Goal: Communication & Community: Ask a question

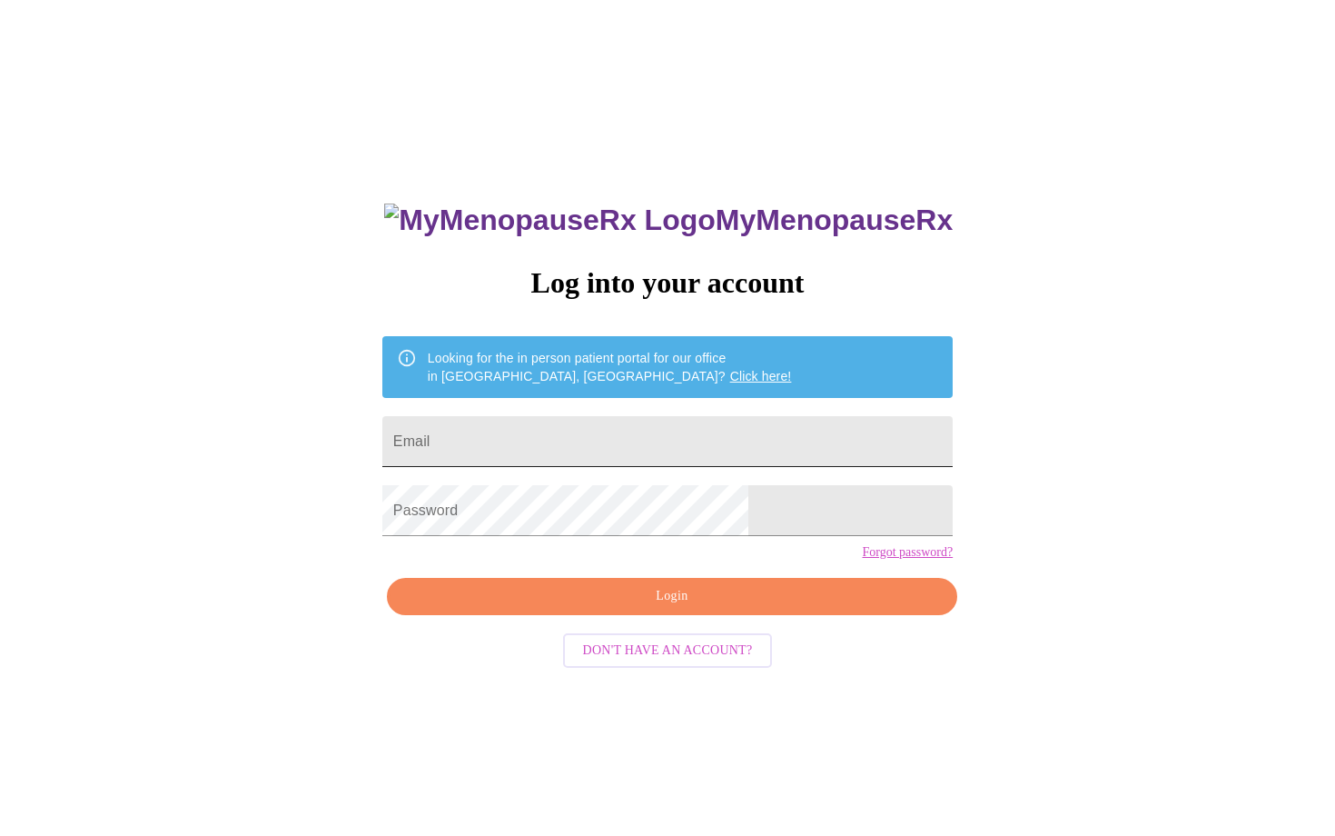
click at [618, 435] on input "Email" at bounding box center [667, 441] width 570 height 51
type input "[PERSON_NAME][EMAIL_ADDRESS][PERSON_NAME][DOMAIN_NAME]"
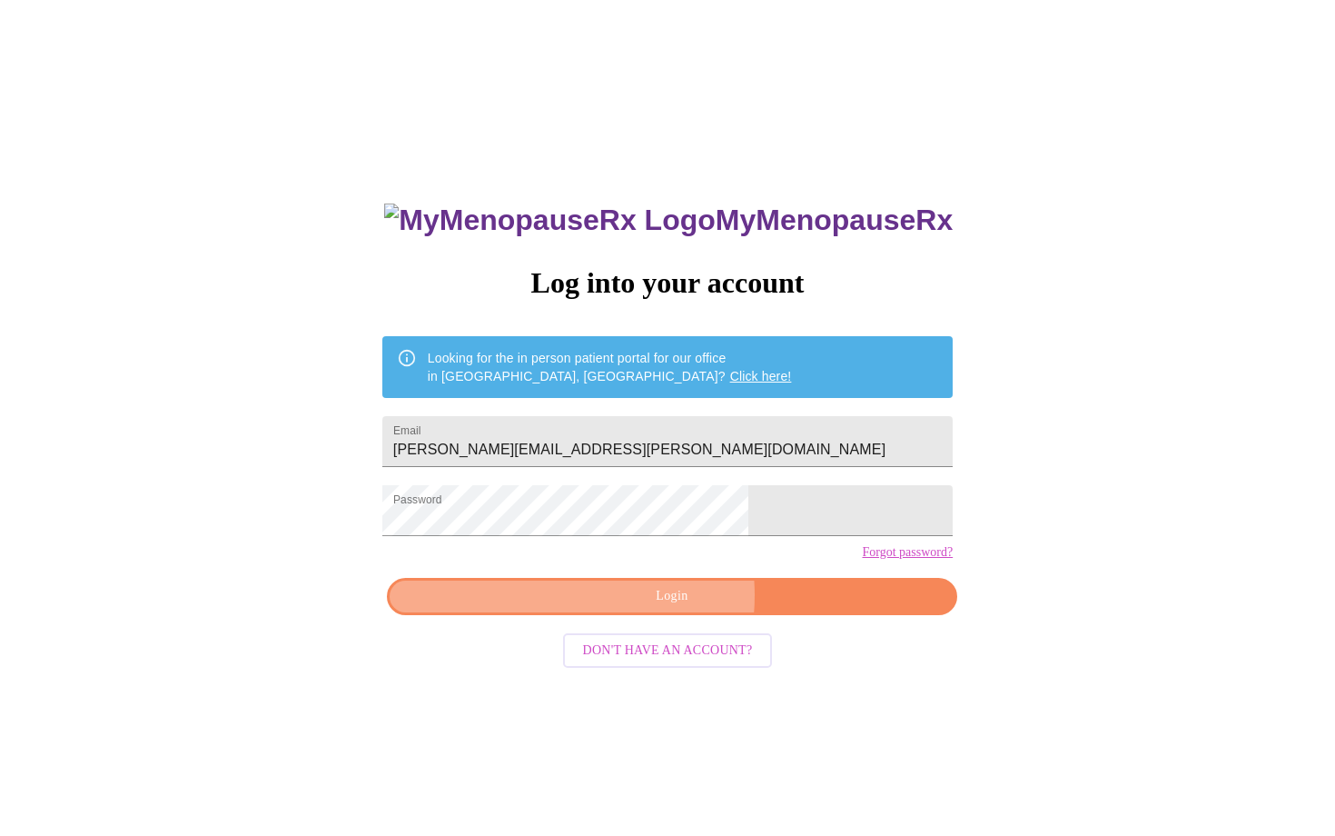
click at [637, 608] on span "Login" at bounding box center [672, 596] width 529 height 23
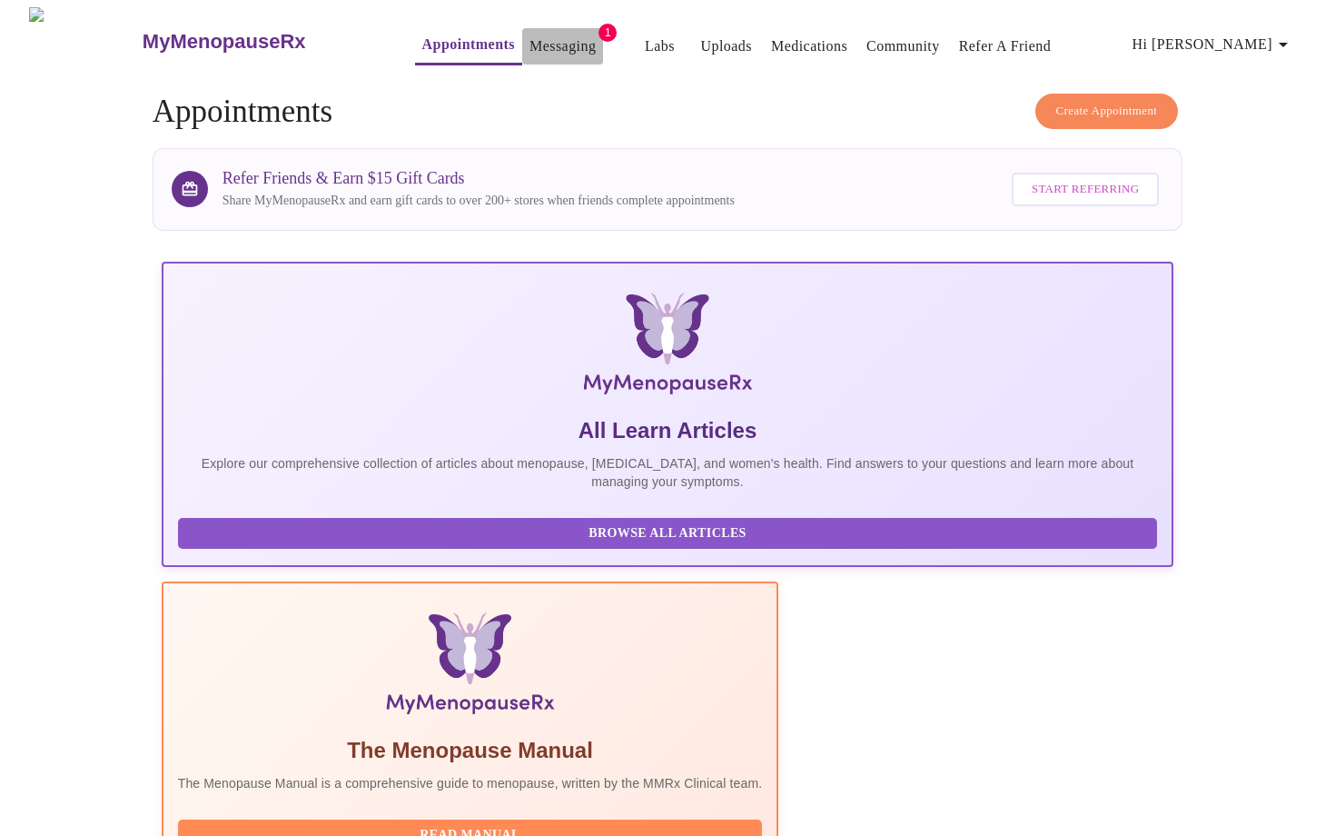
click at [529, 43] on link "Messaging" at bounding box center [562, 46] width 66 height 25
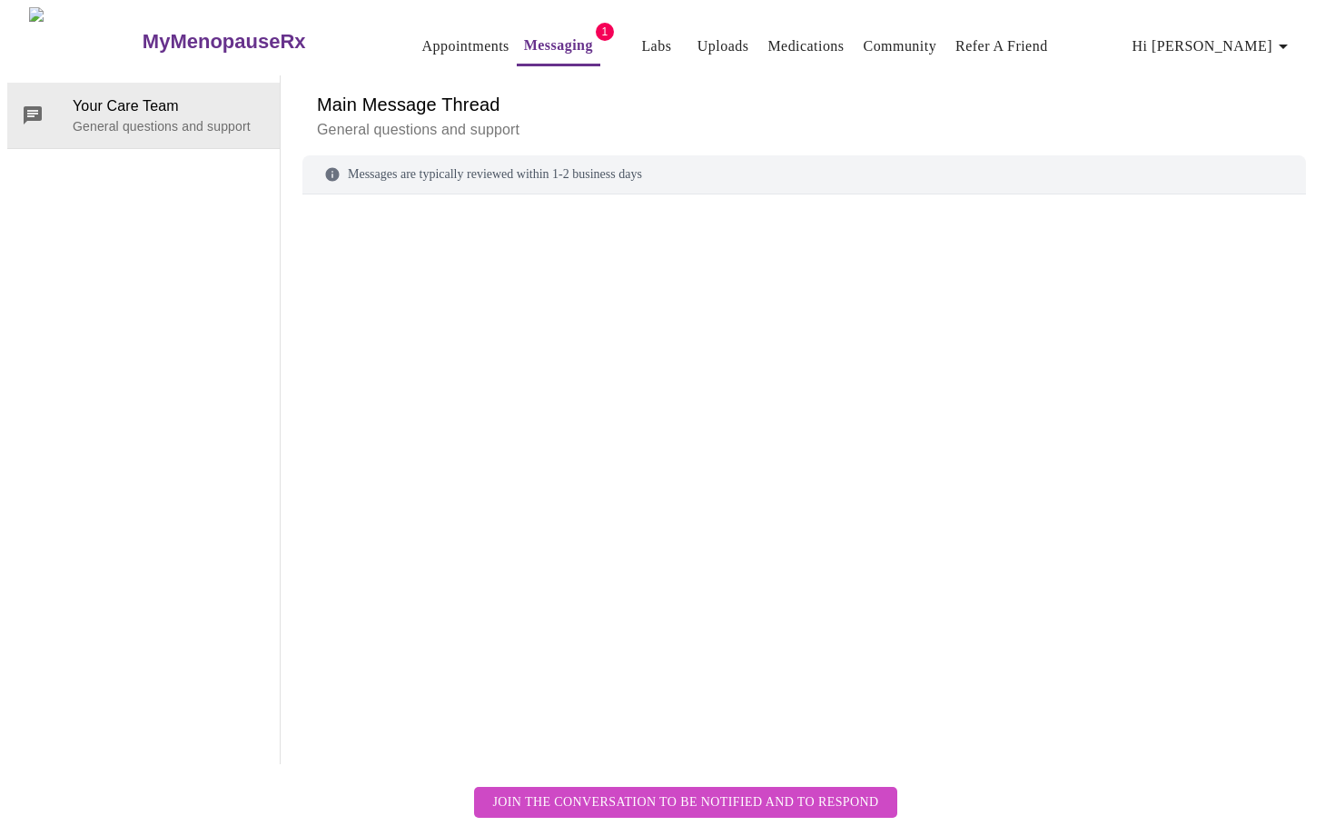
scroll to position [68, 0]
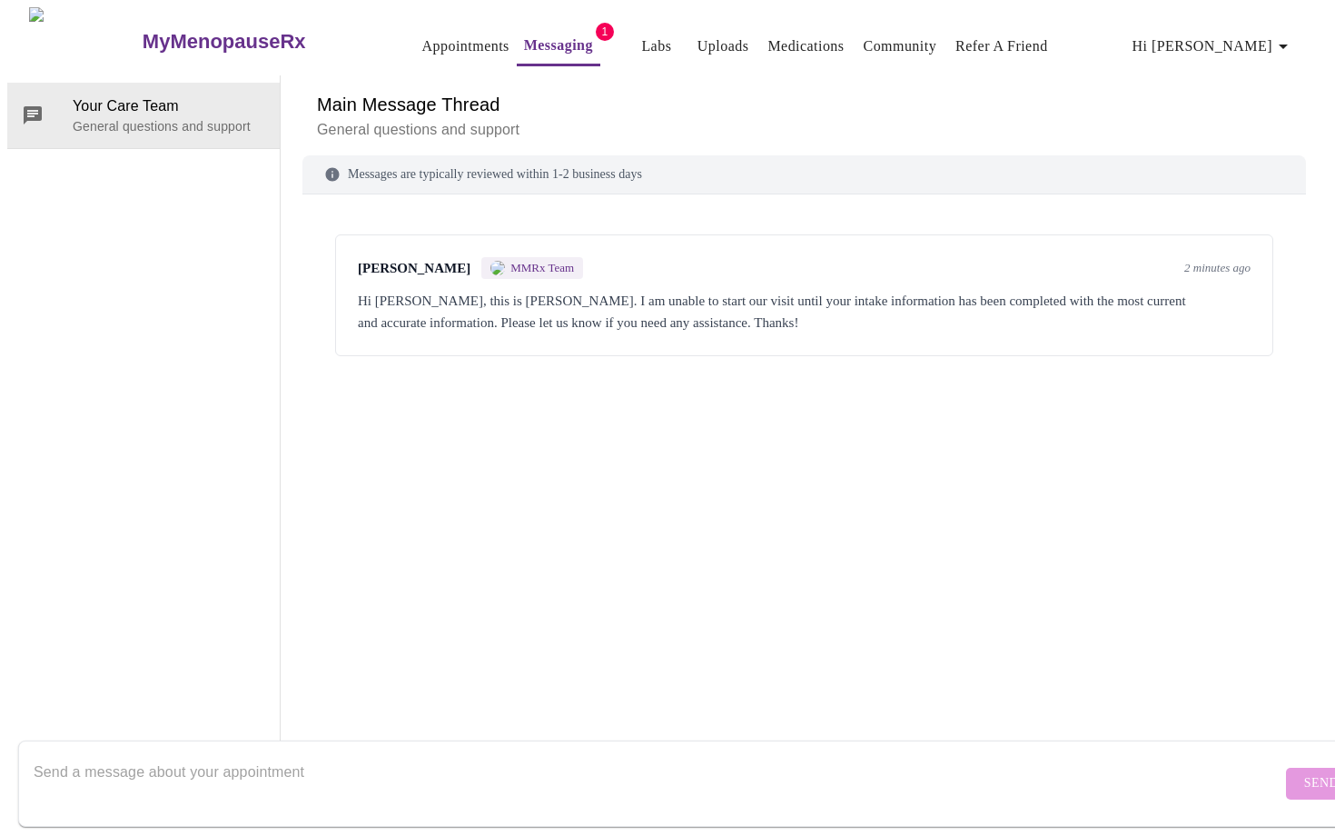
click at [1008, 769] on textarea "Send a message about your appointment" at bounding box center [658, 783] width 1248 height 58
type textarea "hi, i just received it and will fill it out now. My dad fell and I was on with …"
click at [1304, 772] on span "Send" at bounding box center [1321, 783] width 35 height 23
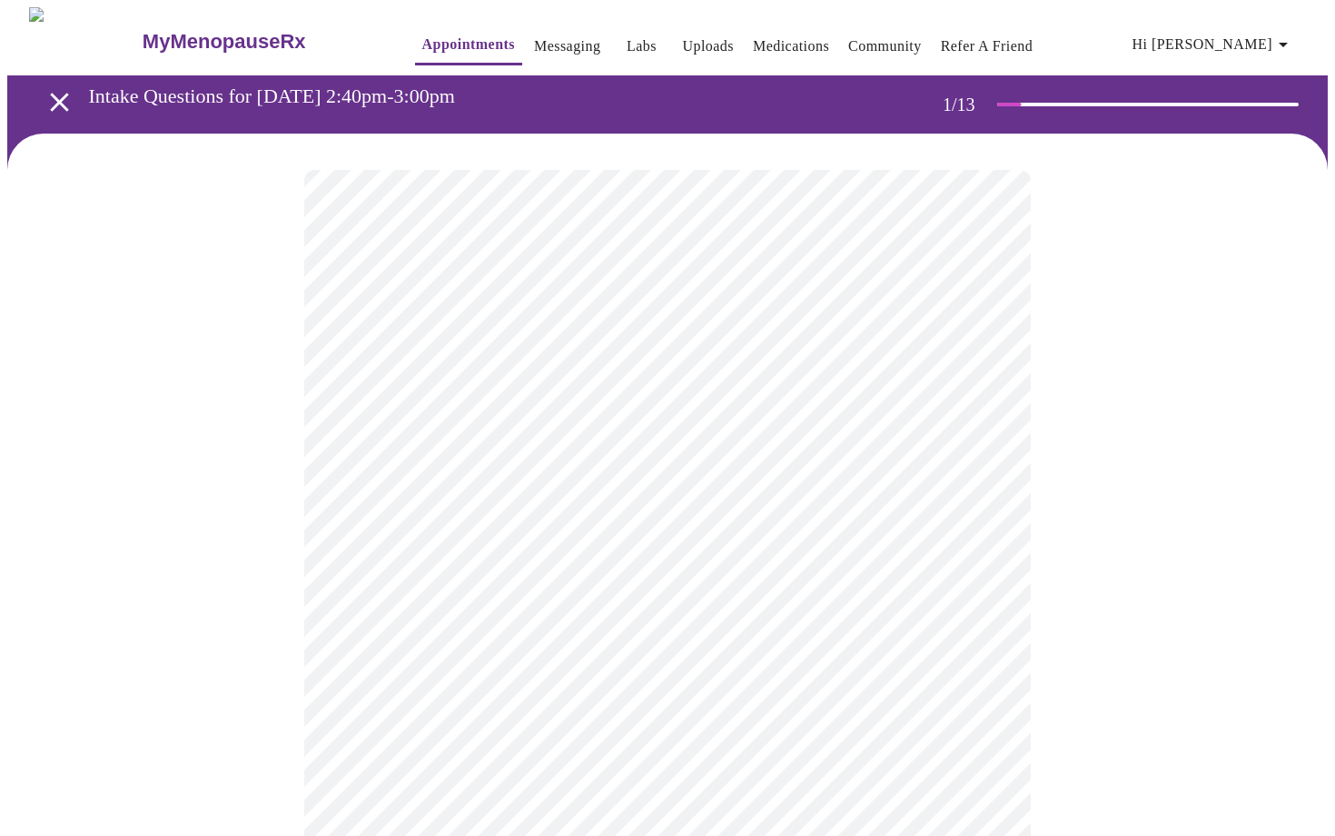
click at [506, 401] on body "MyMenopauseRx Appointments Messaging Labs Uploads Medications Community Refer a…" at bounding box center [667, 836] width 1321 height 1659
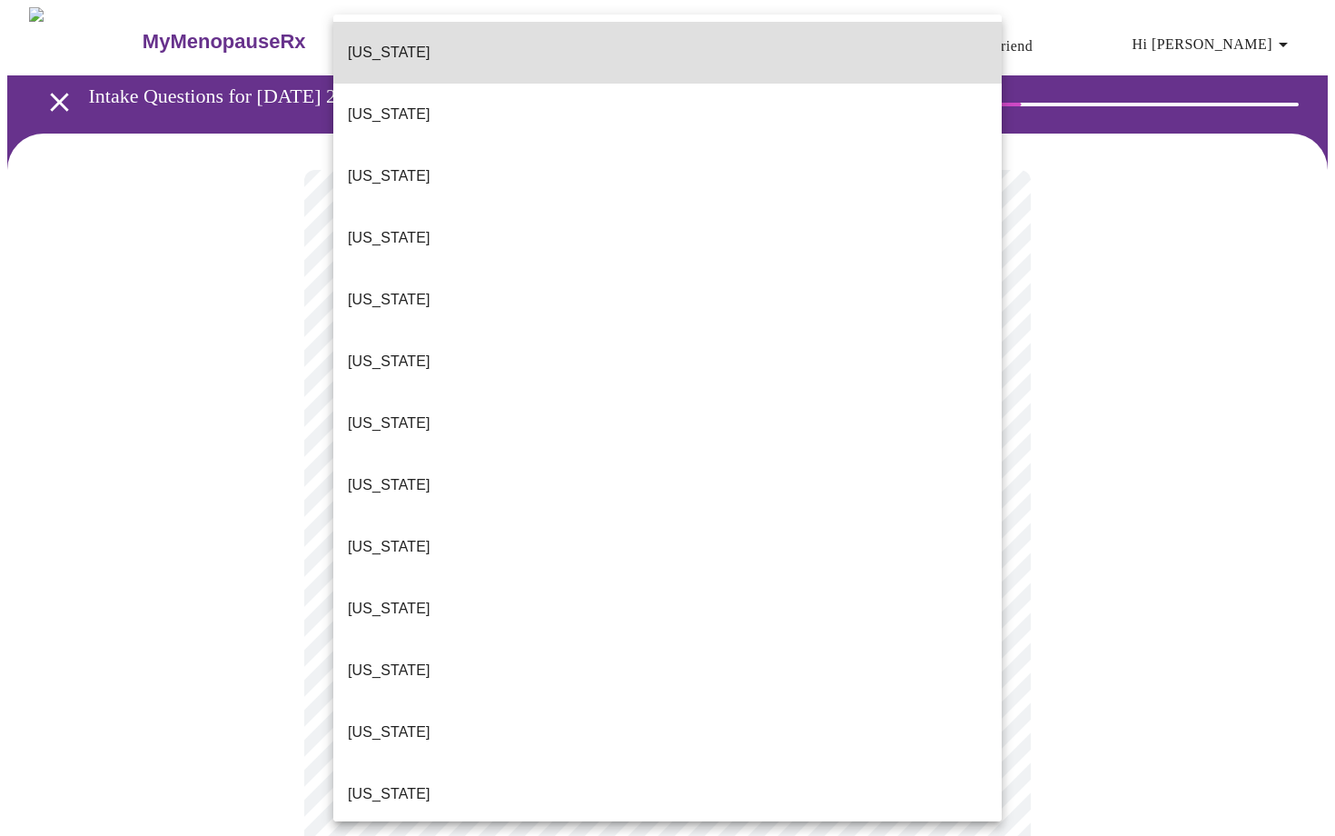
click at [372, 783] on p "Illinois" at bounding box center [389, 794] width 83 height 22
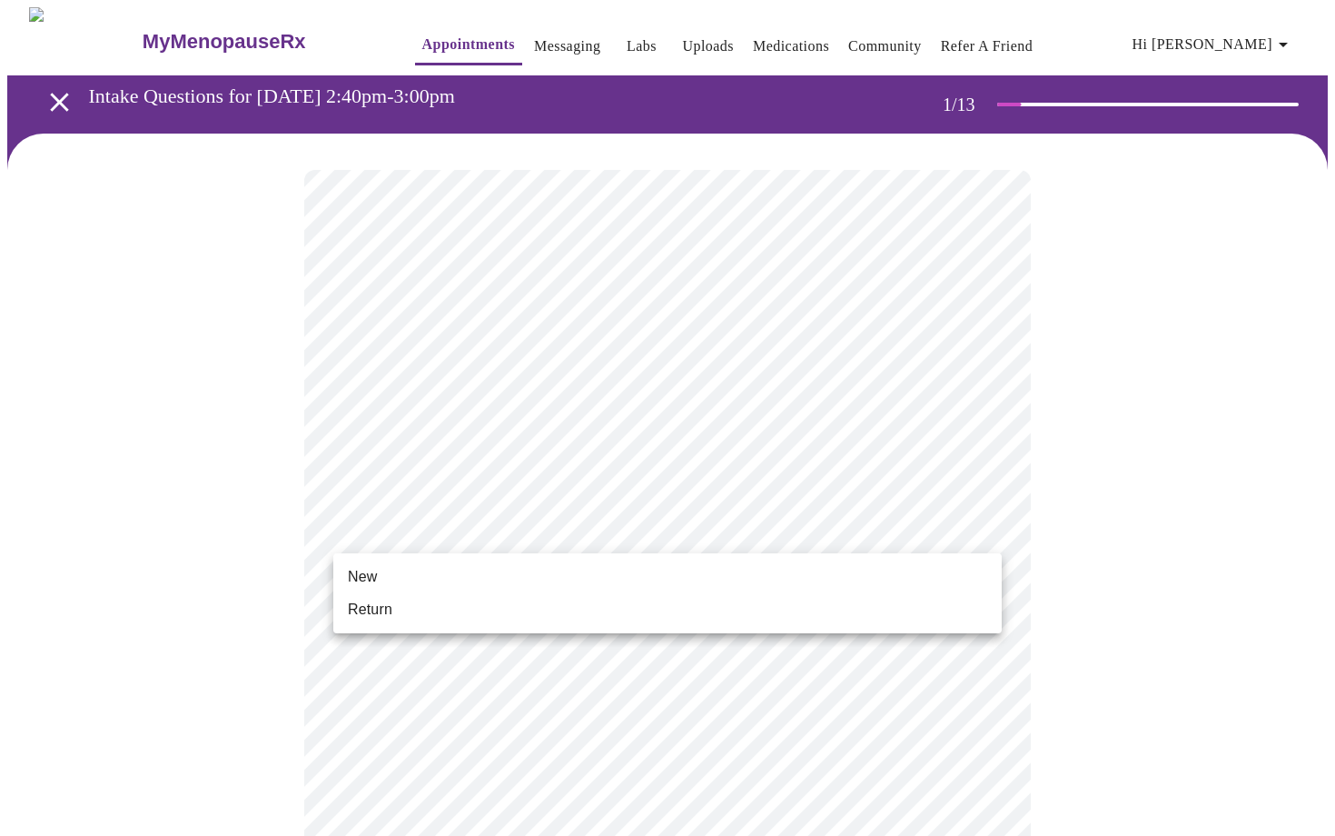
click at [447, 522] on body "MyMenopauseRx Appointments Messaging Labs Uploads Medications Community Refer a…" at bounding box center [667, 831] width 1321 height 1648
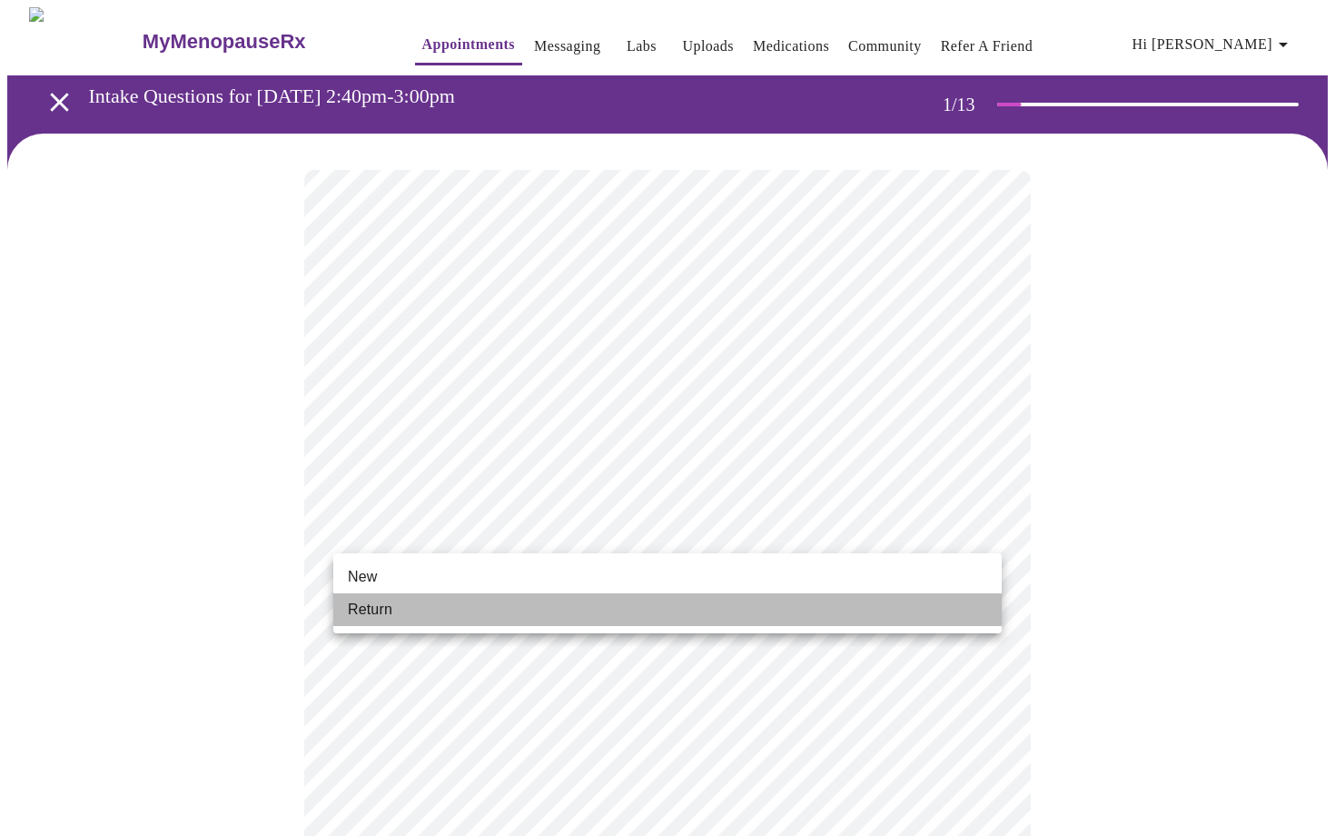
click at [368, 607] on span "Return" at bounding box center [370, 610] width 45 height 22
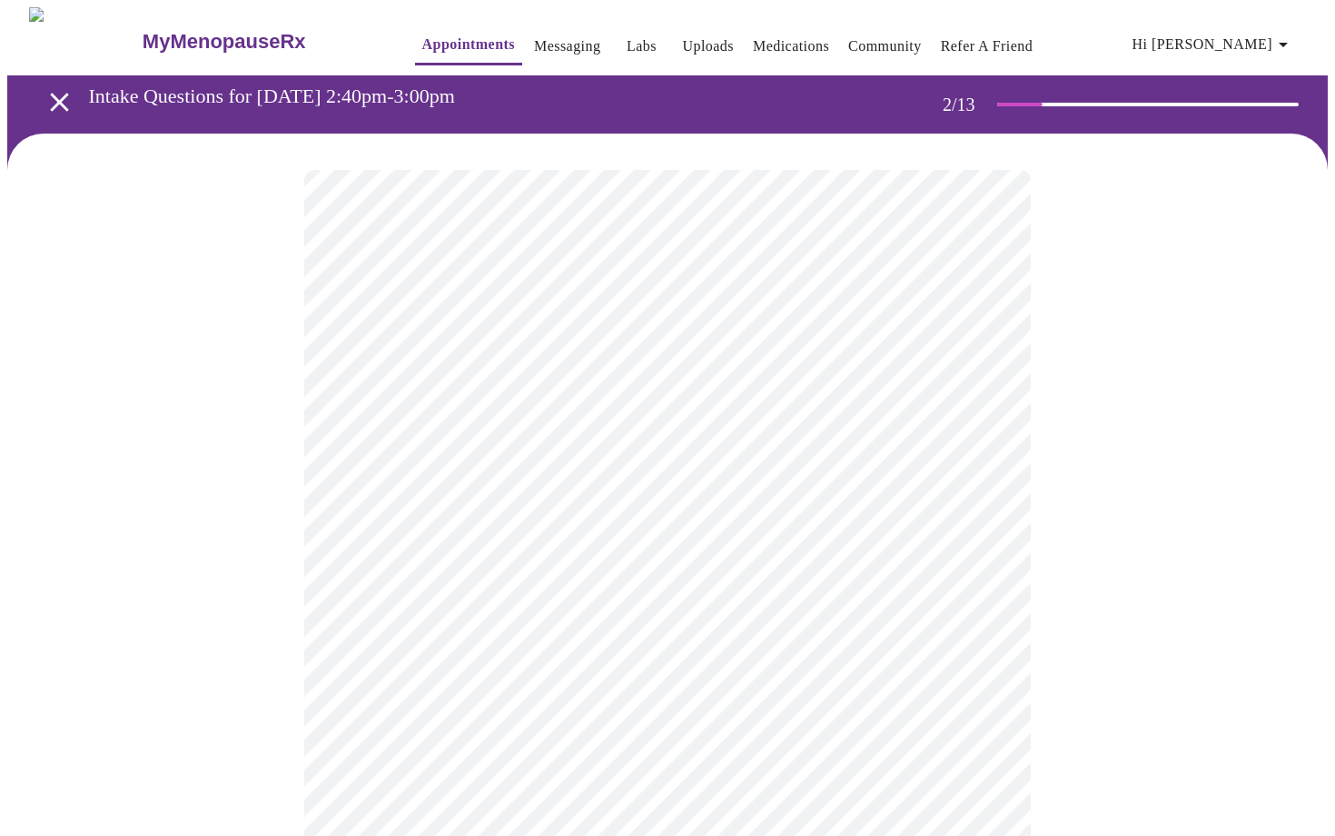
click at [557, 373] on body "MyMenopauseRx Appointments Messaging Labs Uploads Medications Community Refer a…" at bounding box center [667, 553] width 1321 height 1092
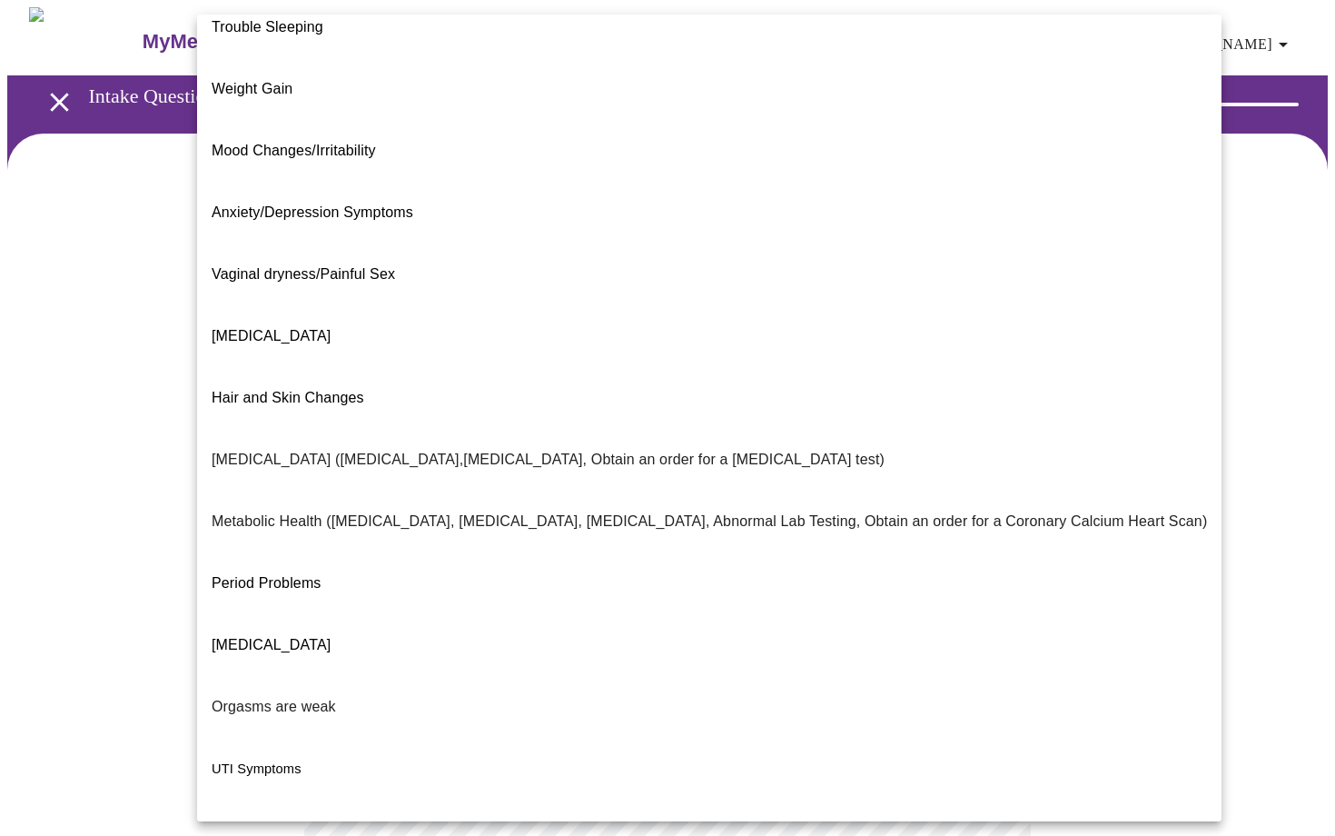
scroll to position [105, 0]
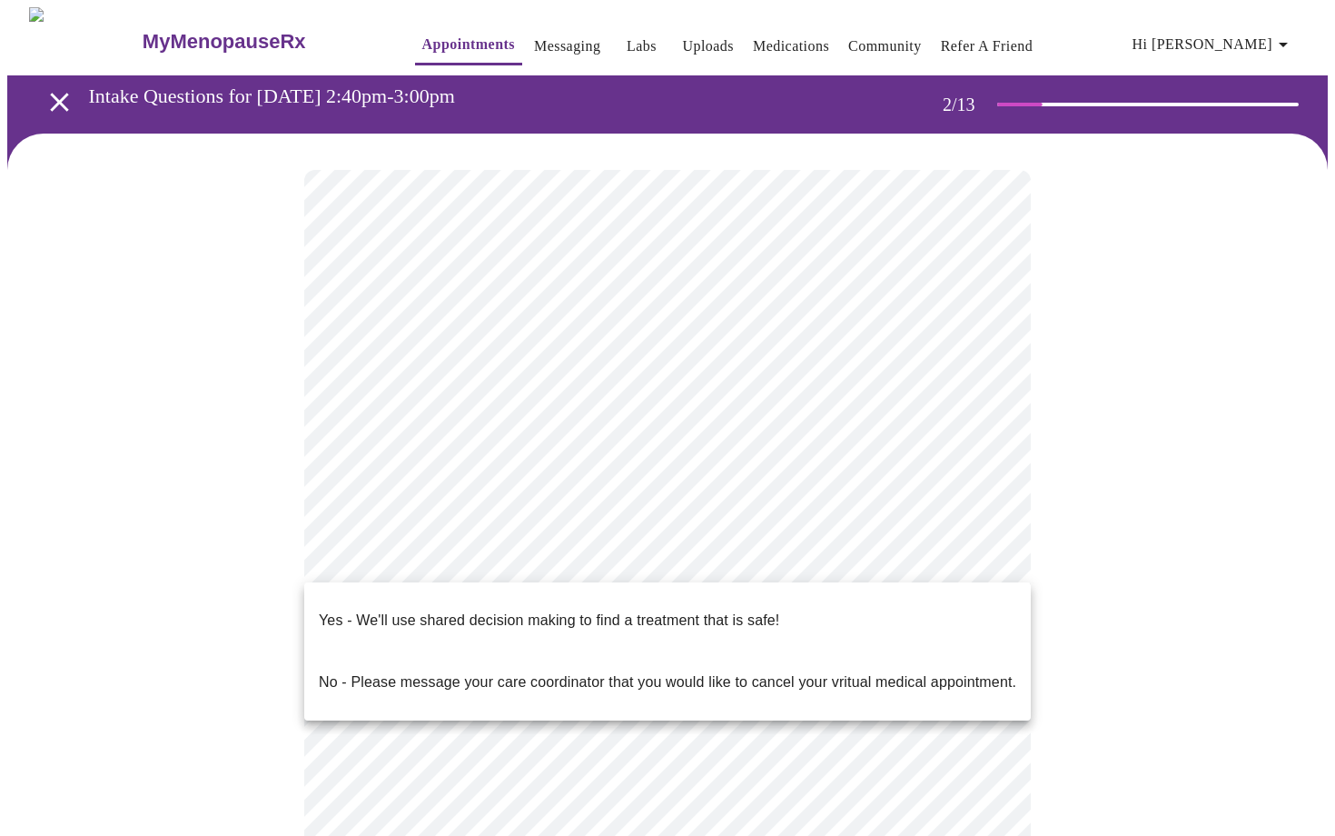
click at [445, 562] on body "MyMenopauseRx Appointments Messaging Labs Uploads Medications Community Refer a…" at bounding box center [667, 547] width 1321 height 1081
click at [406, 609] on p "Yes - We'll use shared decision making to find a treatment that is safe!" at bounding box center [549, 620] width 460 height 22
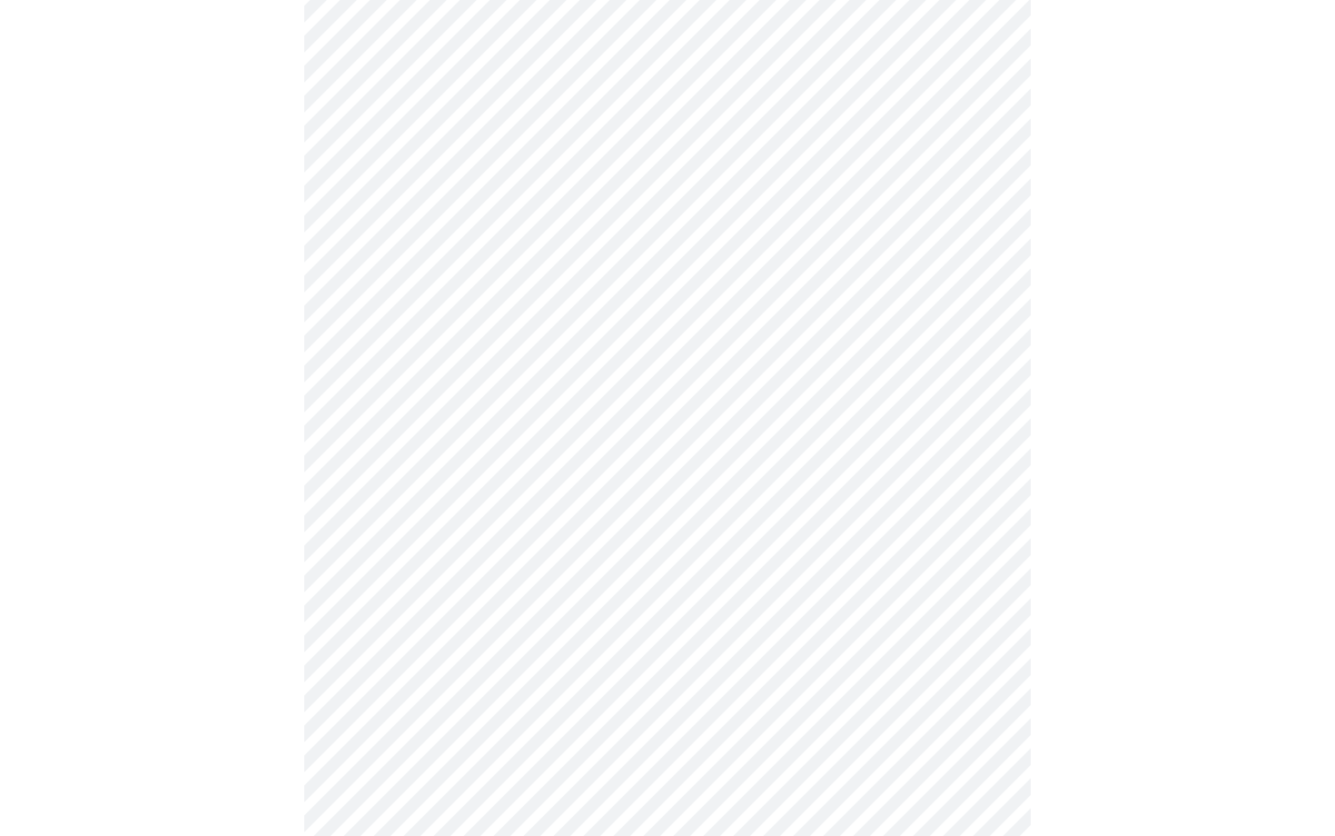
scroll to position [0, 0]
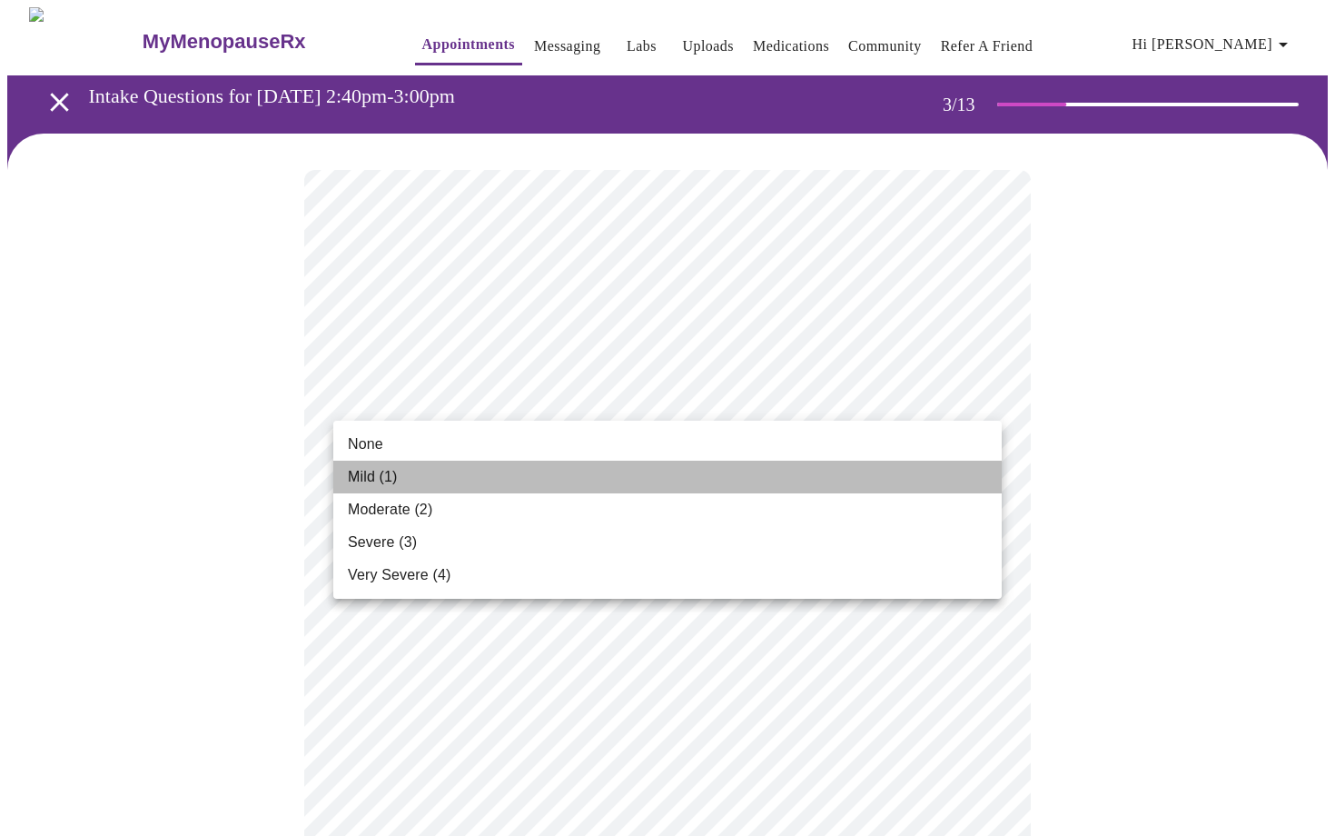
click at [371, 477] on span "Mild (1)" at bounding box center [373, 477] width 50 height 22
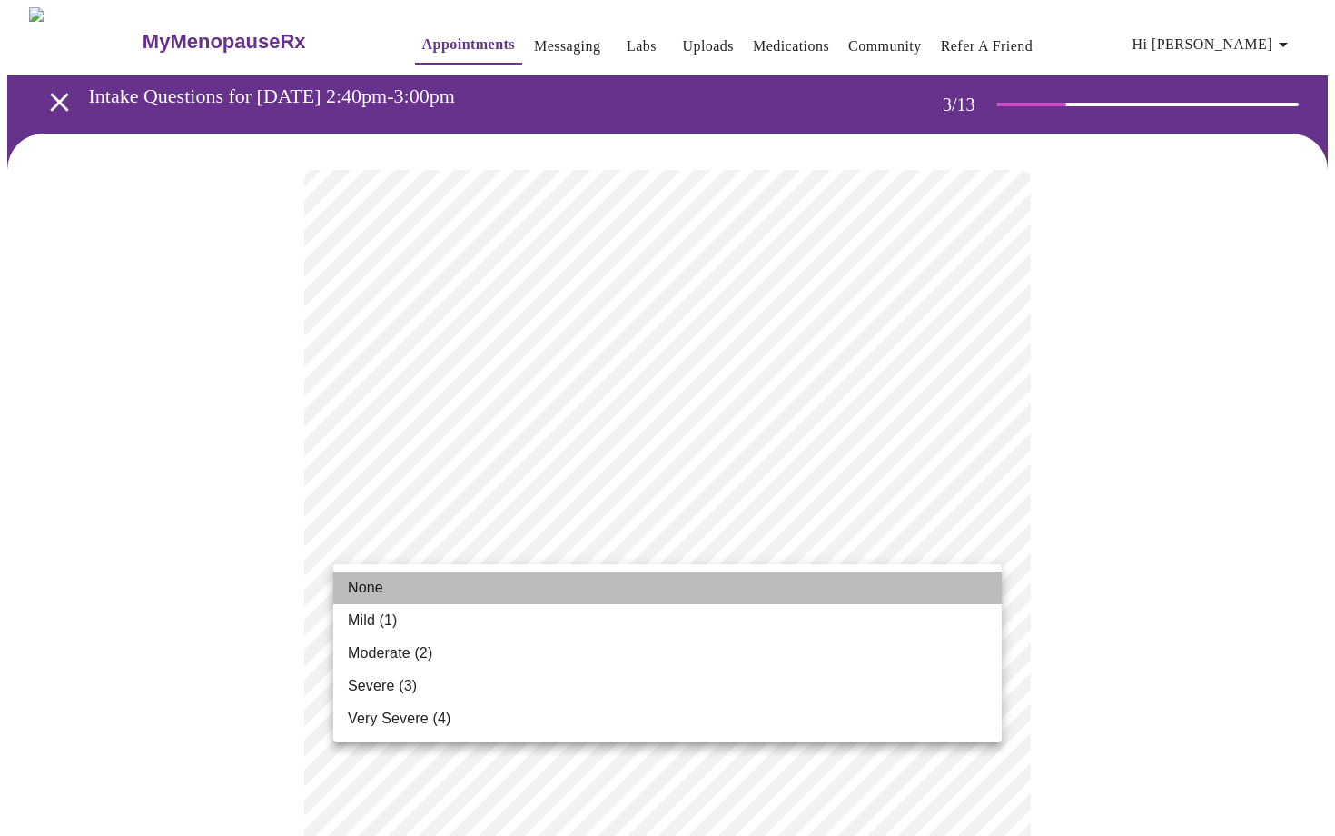
click at [382, 588] on span "None" at bounding box center [365, 588] width 35 height 22
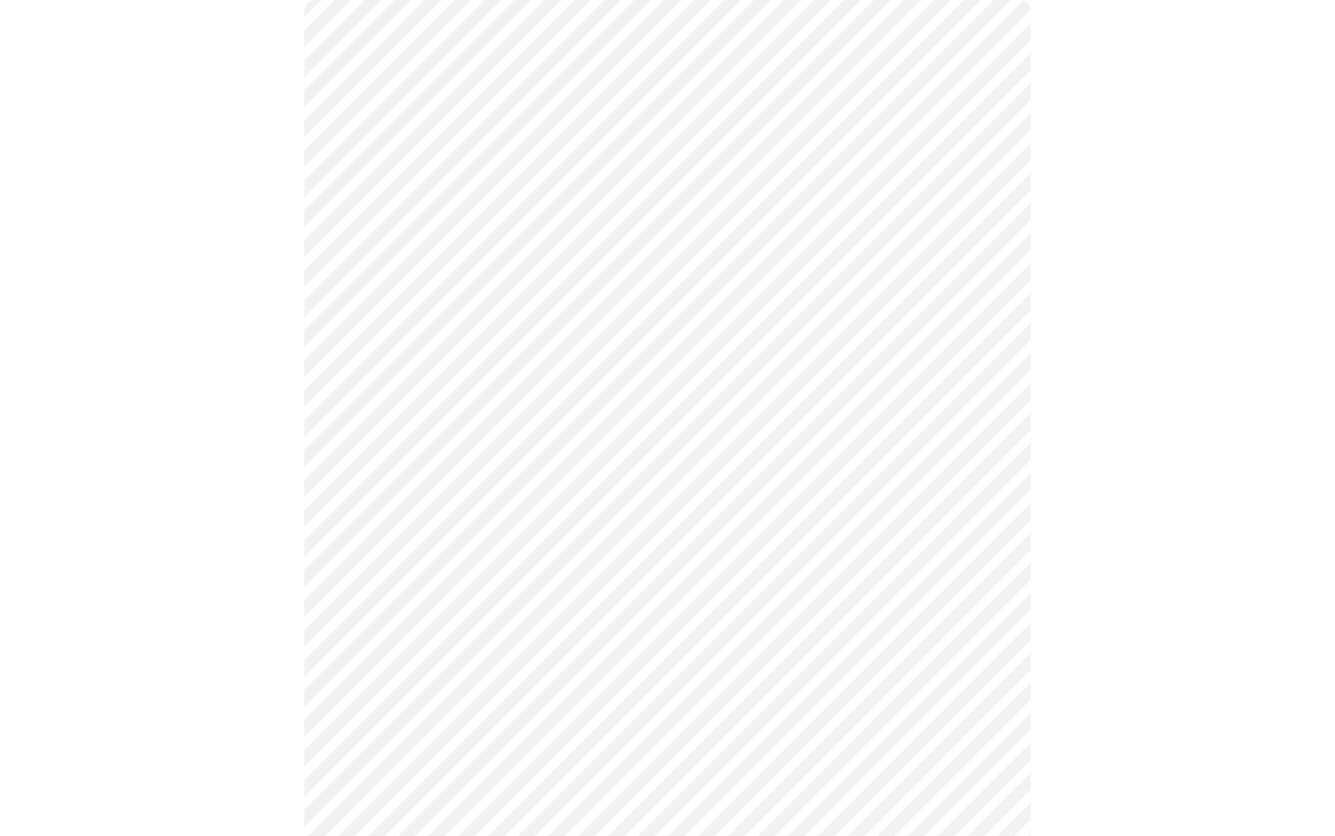
scroll to position [191, 0]
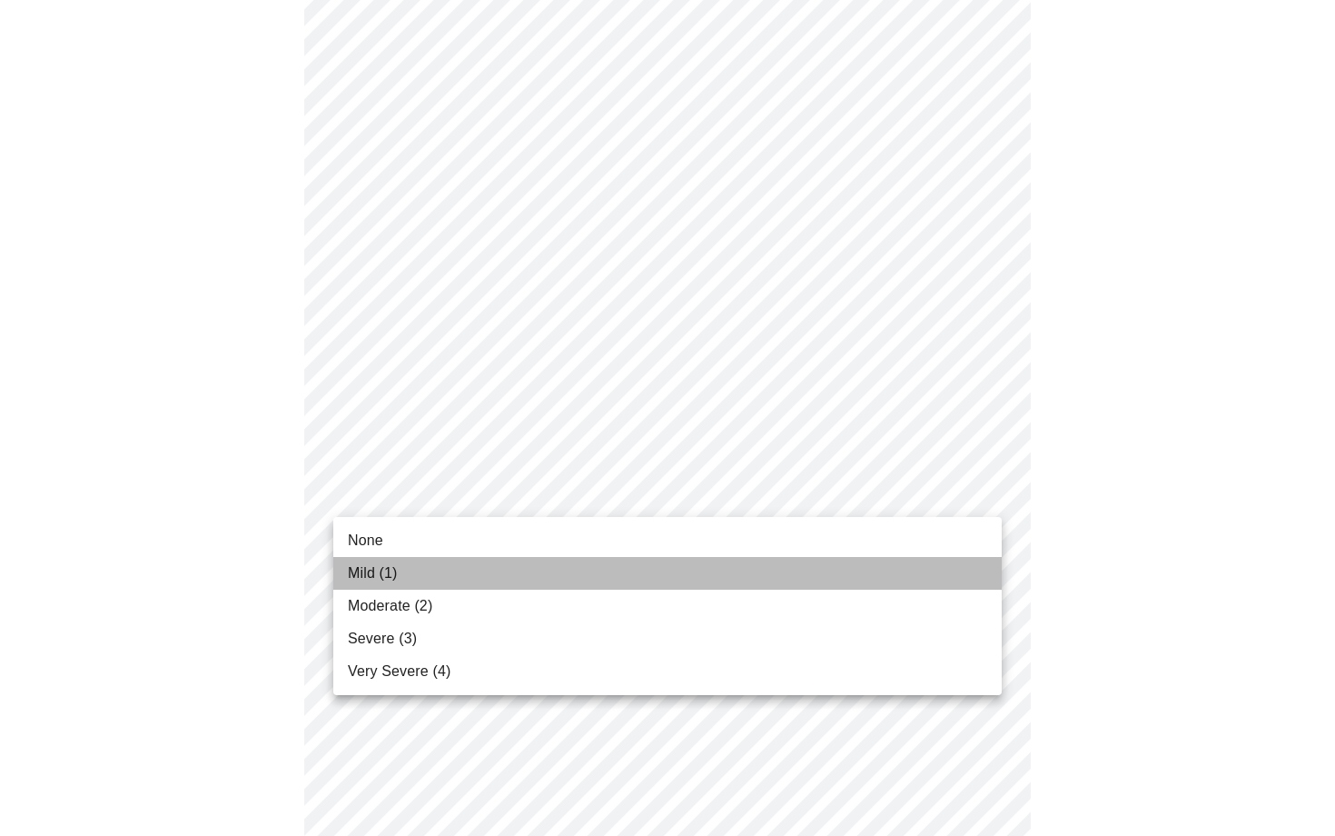
click at [378, 572] on span "Mild (1)" at bounding box center [373, 573] width 50 height 22
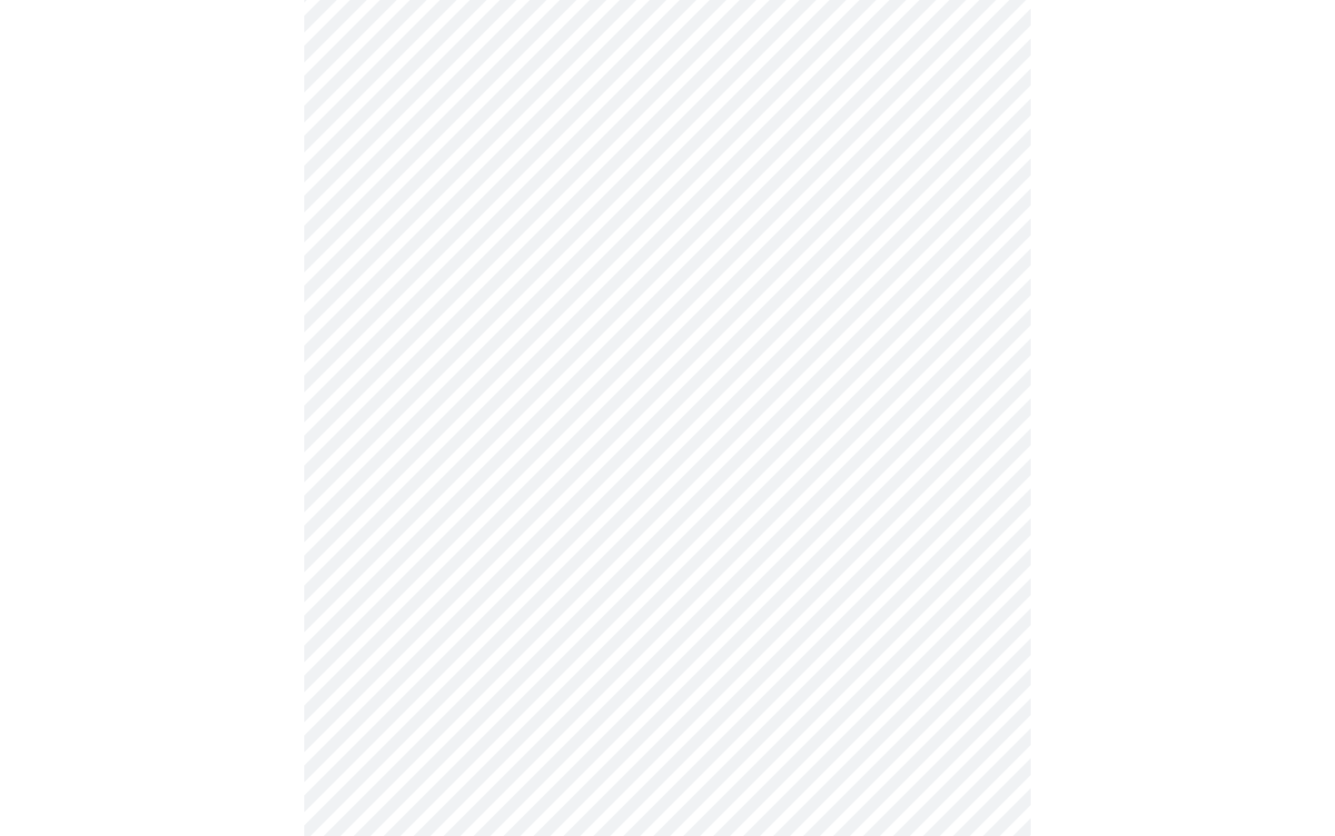
scroll to position [331, 0]
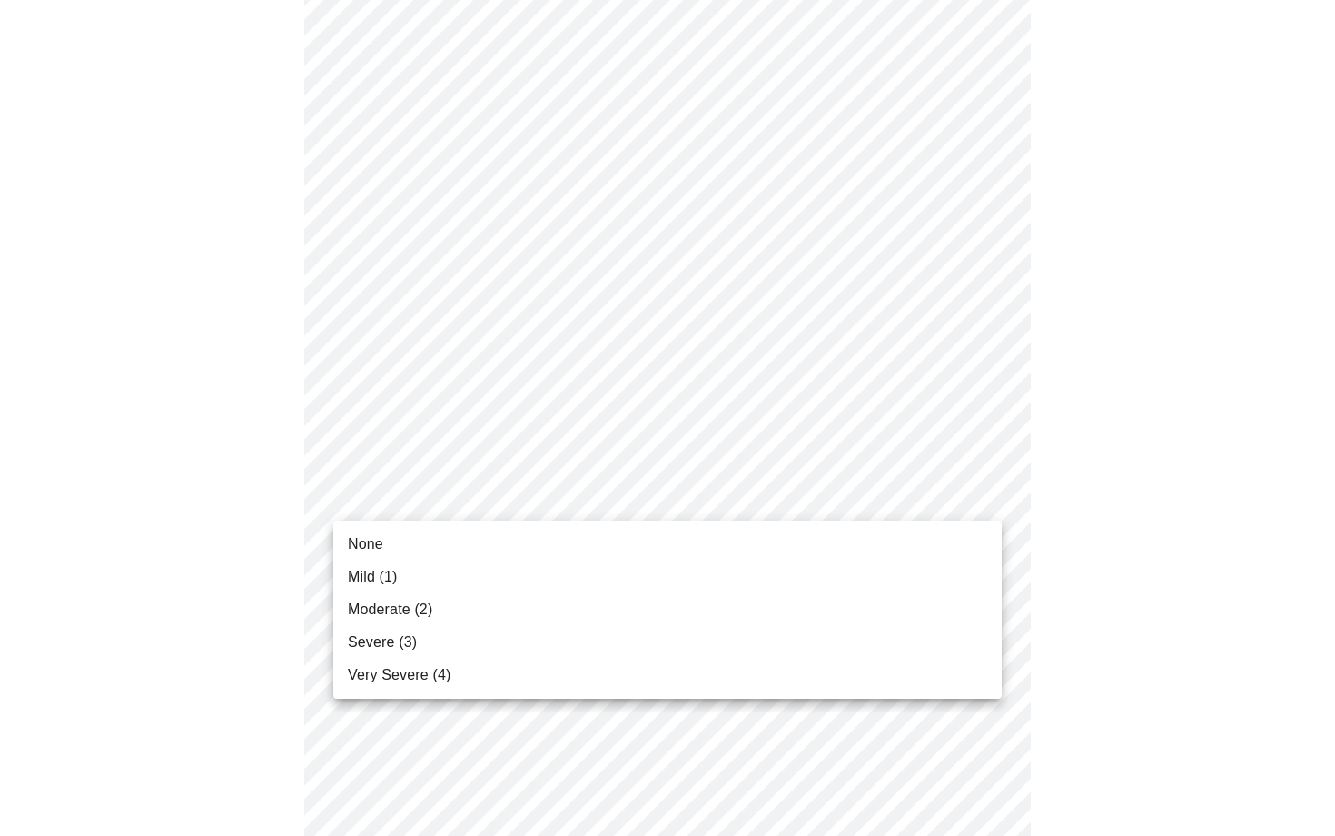
click at [554, 484] on body "MyMenopauseRx Appointments Messaging Labs Uploads Medications Community Refer a…" at bounding box center [667, 847] width 1321 height 2340
click at [382, 548] on li "None" at bounding box center [667, 544] width 668 height 33
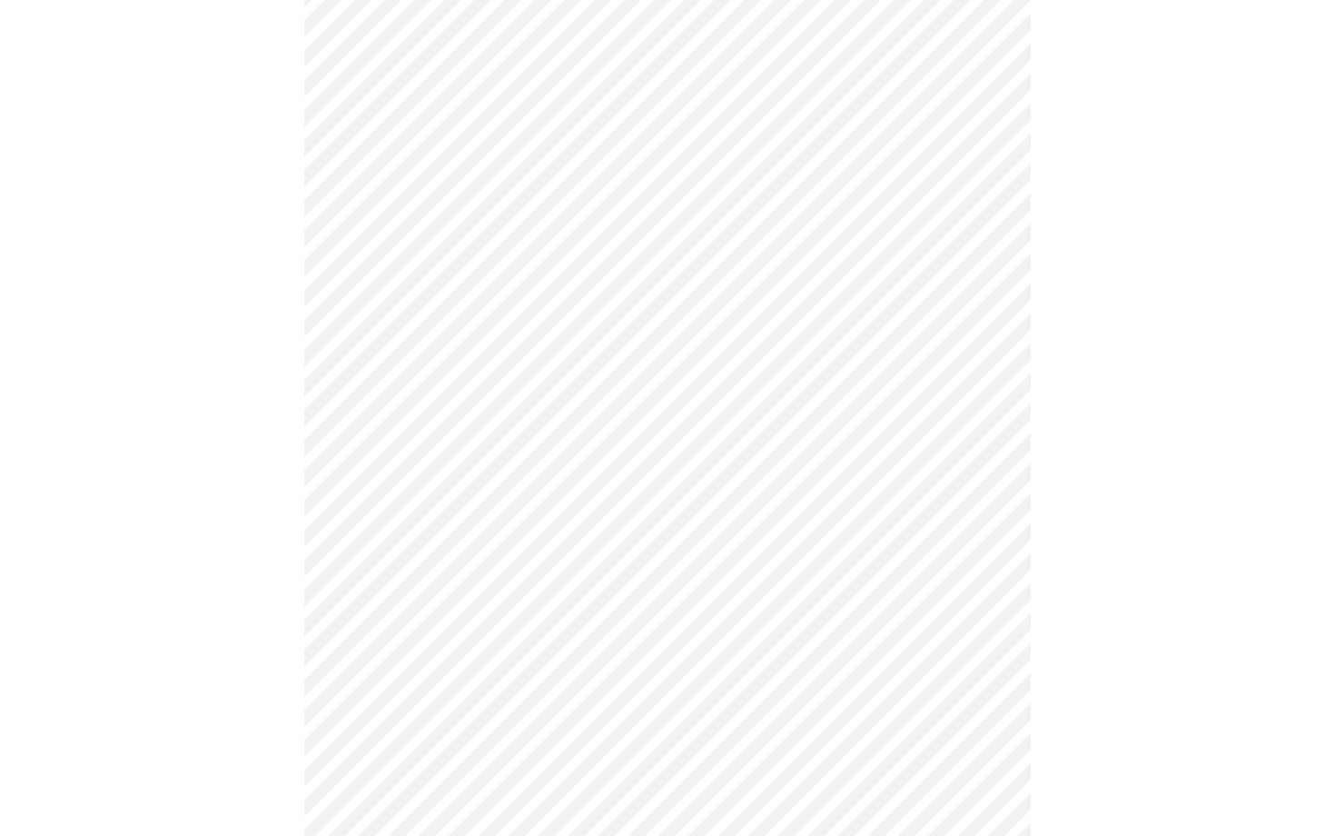
scroll to position [466, 0]
click at [515, 476] on body "MyMenopauseRx Appointments Messaging Labs Uploads Medications Community Refer a…" at bounding box center [667, 698] width 1321 height 2314
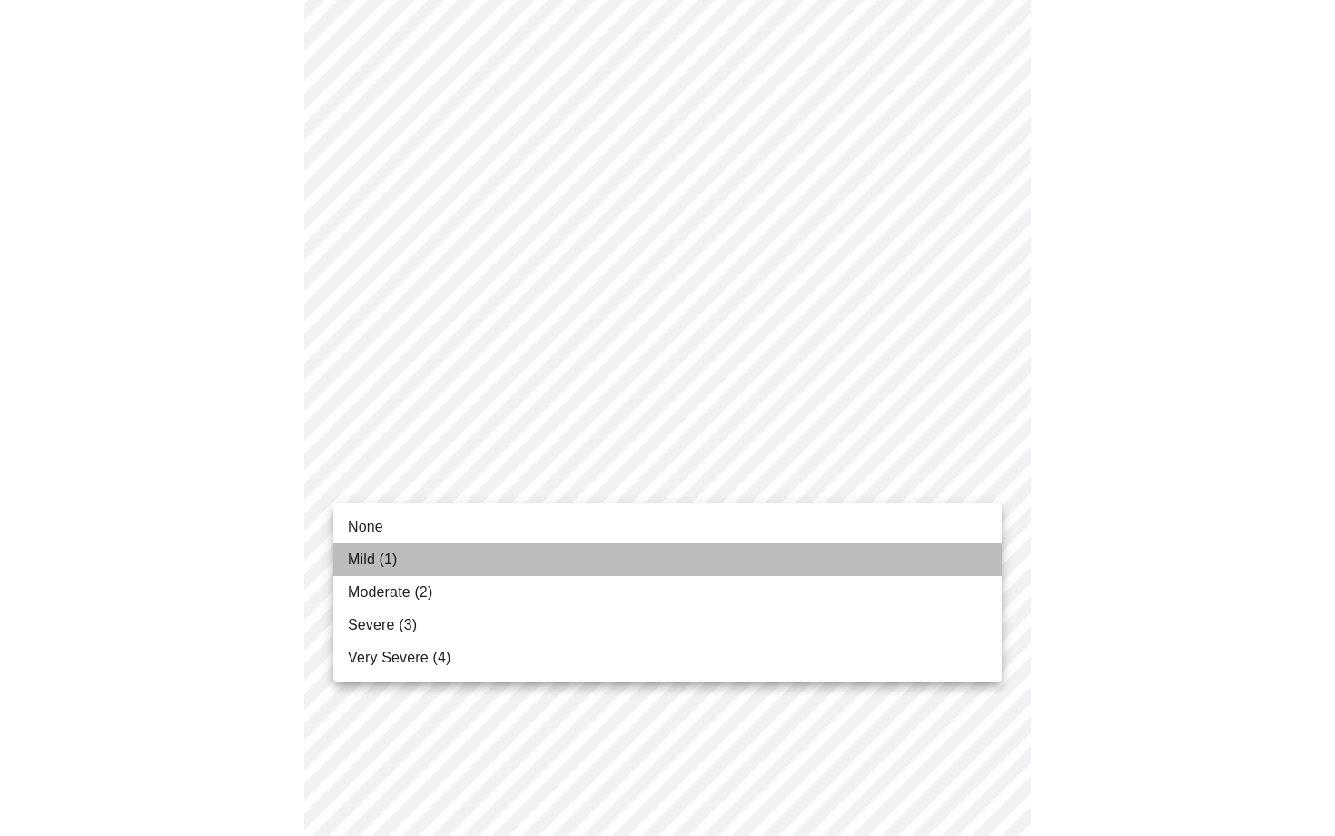
click at [371, 561] on span "Mild (1)" at bounding box center [373, 560] width 50 height 22
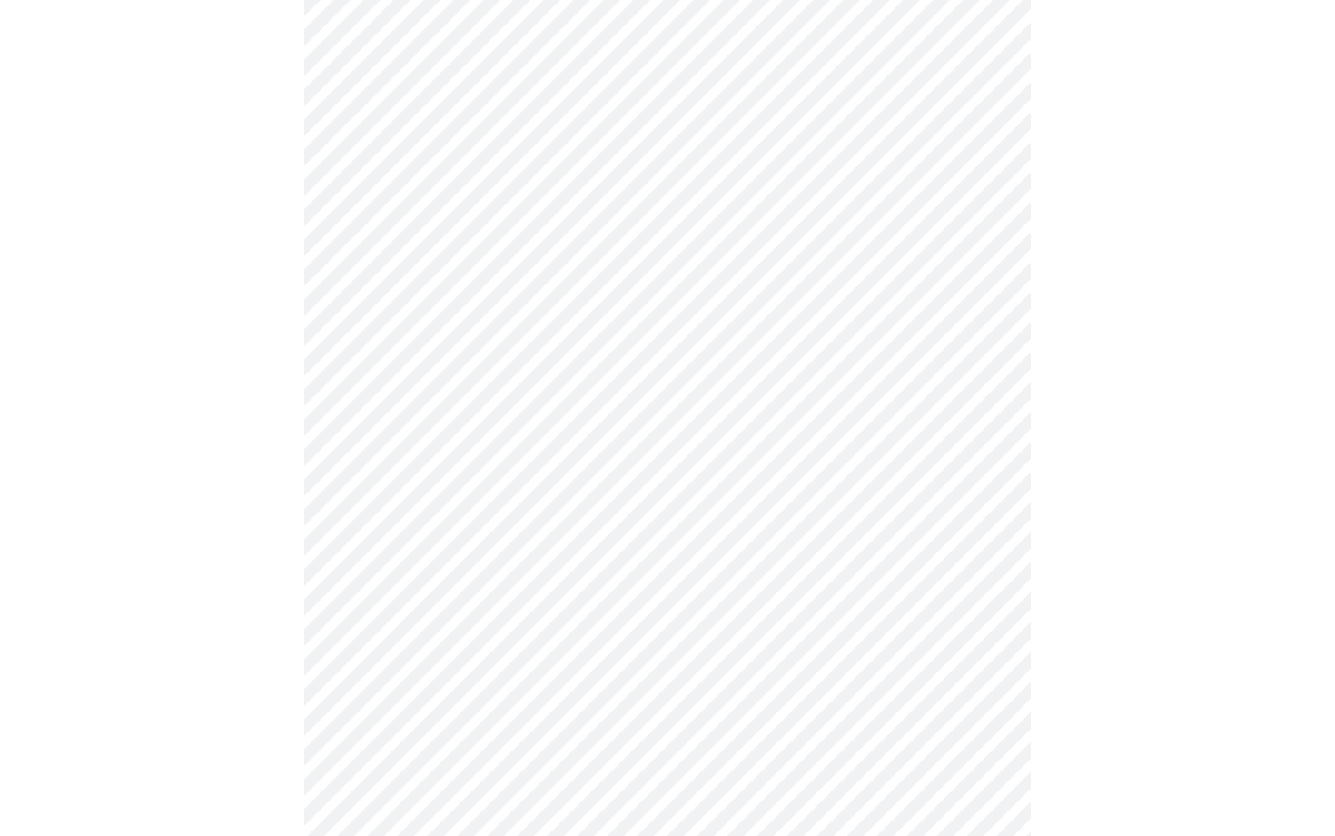
scroll to position [592, 0]
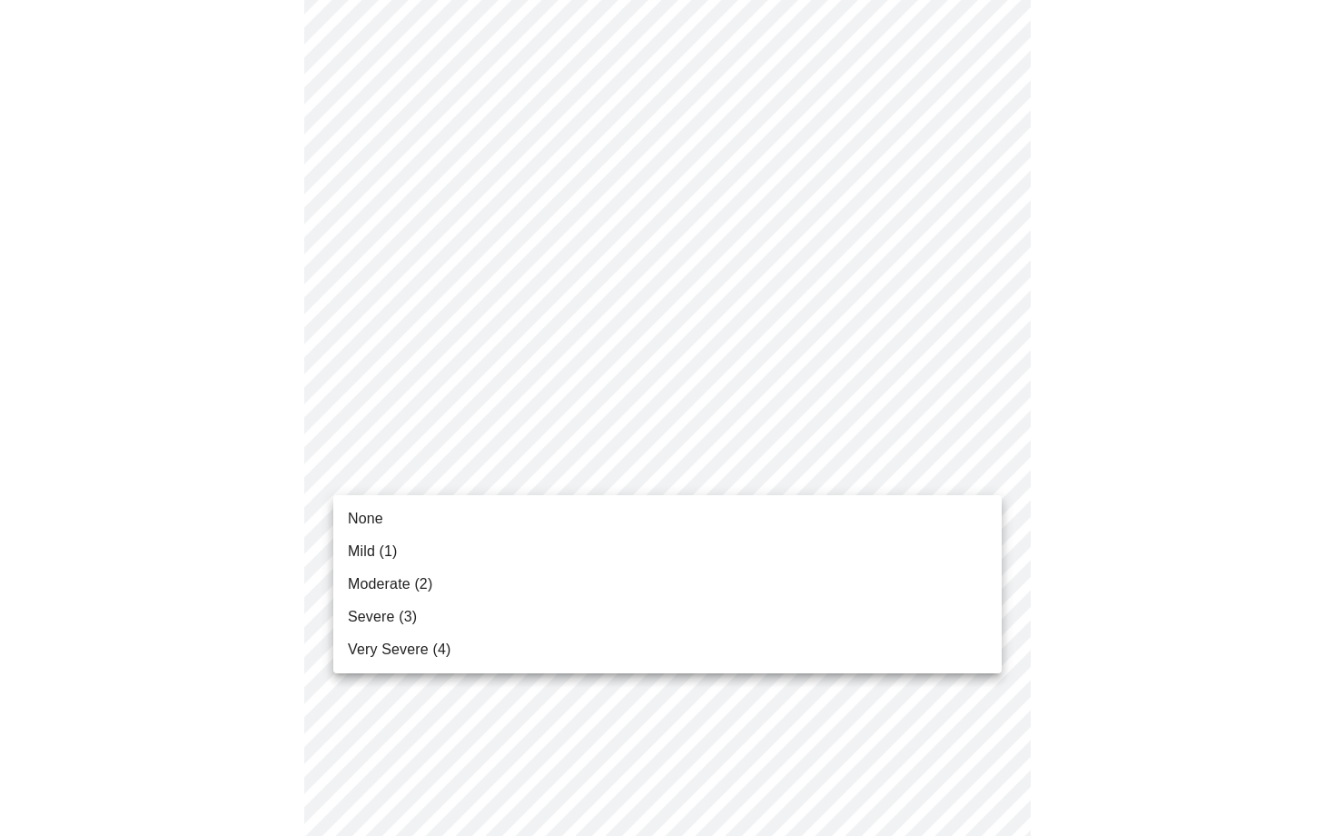
click at [523, 463] on body "MyMenopauseRx Appointments Messaging Labs Uploads Medications Community Refer a…" at bounding box center [667, 559] width 1321 height 2289
click at [386, 510] on li "None" at bounding box center [667, 518] width 668 height 33
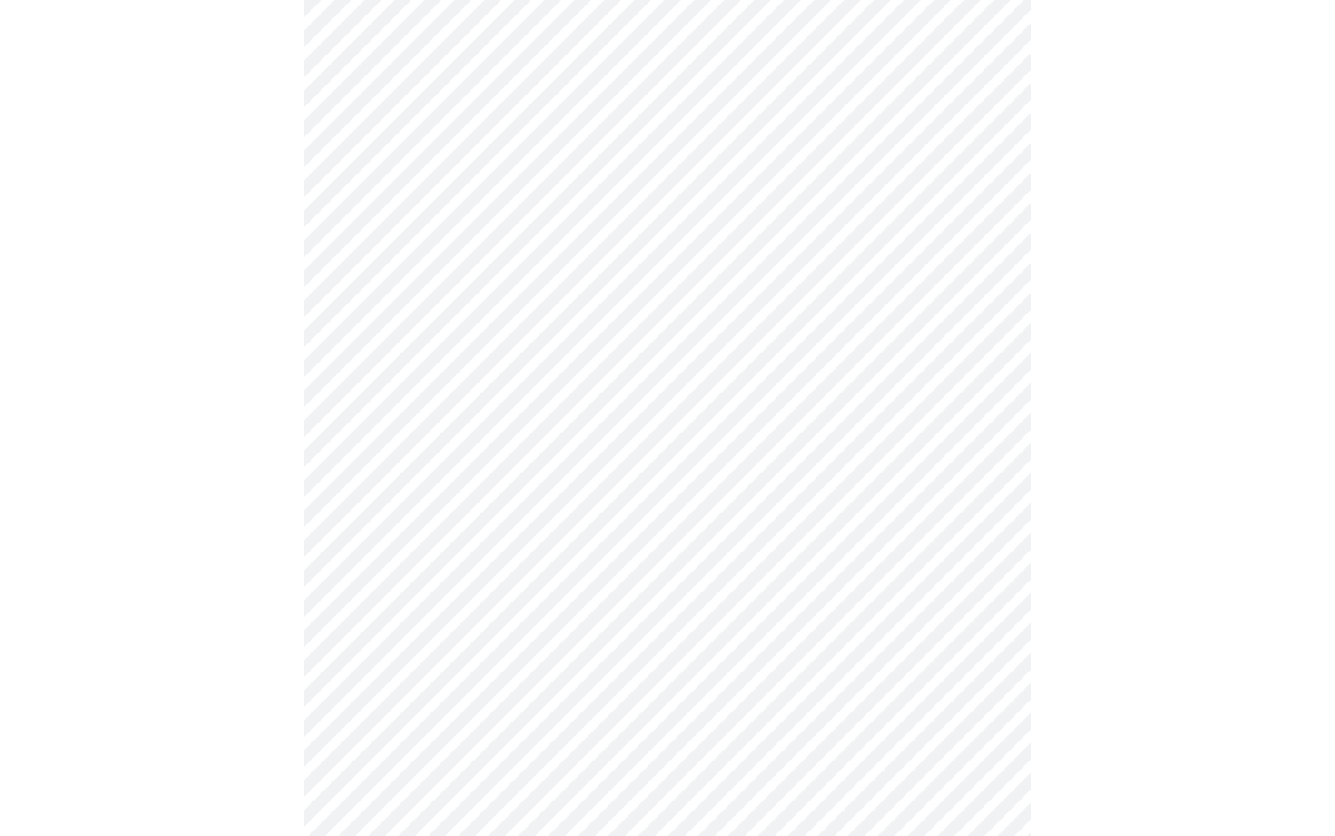
scroll to position [731, 0]
click at [539, 460] on body "MyMenopauseRx Appointments Messaging Labs Uploads Medications Community Refer a…" at bounding box center [667, 407] width 1321 height 2263
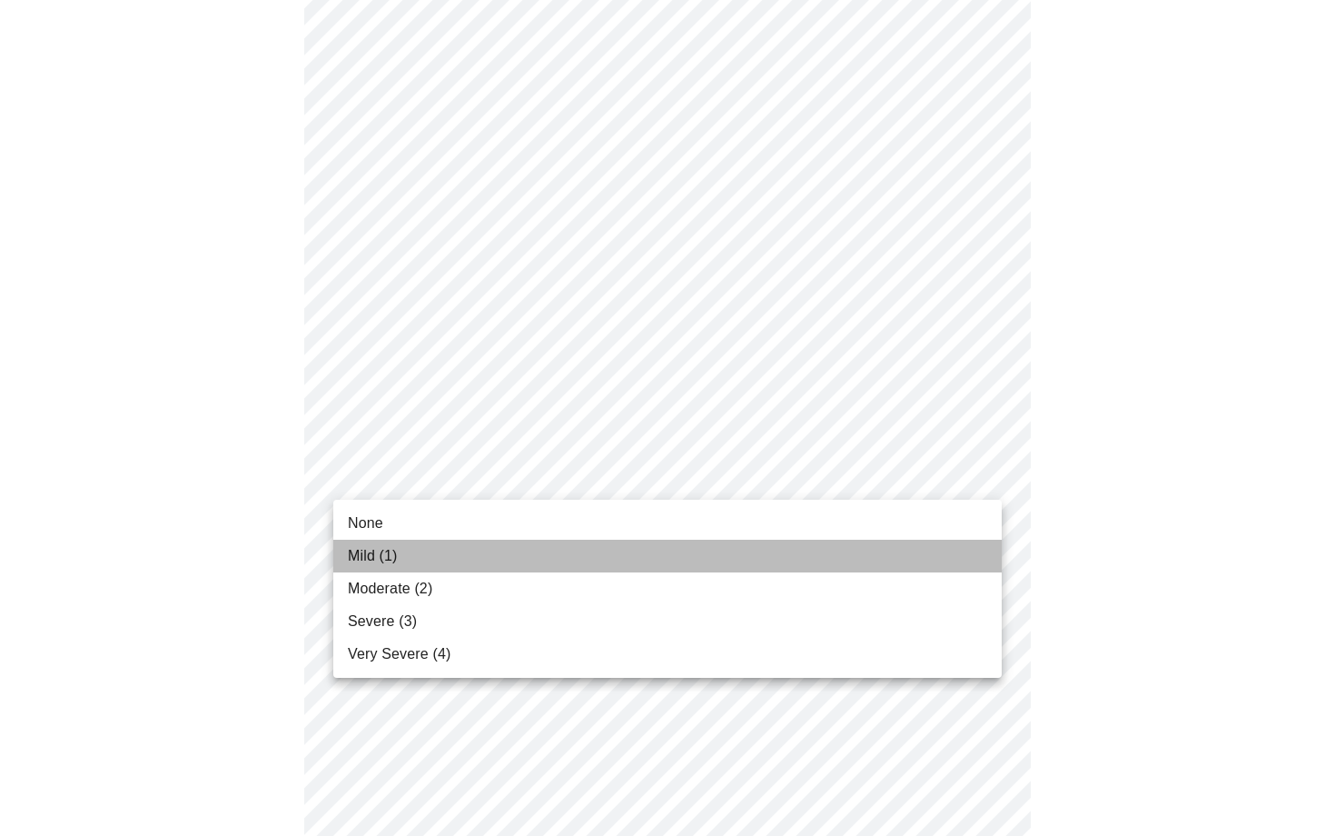
click at [369, 552] on span "Mild (1)" at bounding box center [373, 556] width 50 height 22
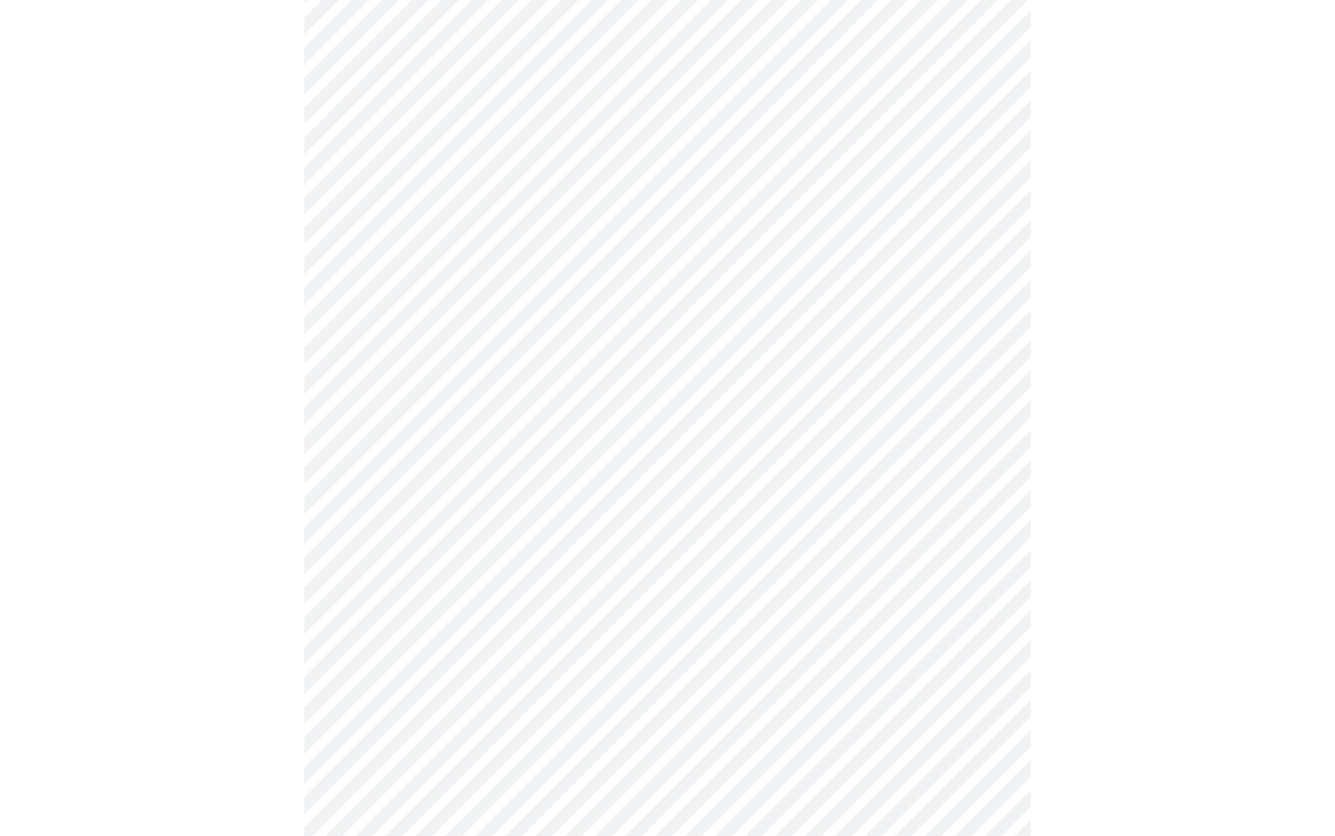
scroll to position [866, 0]
click at [530, 485] on body "MyMenopauseRx Appointments Messaging Labs Uploads Medications Community Refer a…" at bounding box center [667, 261] width 1321 height 2238
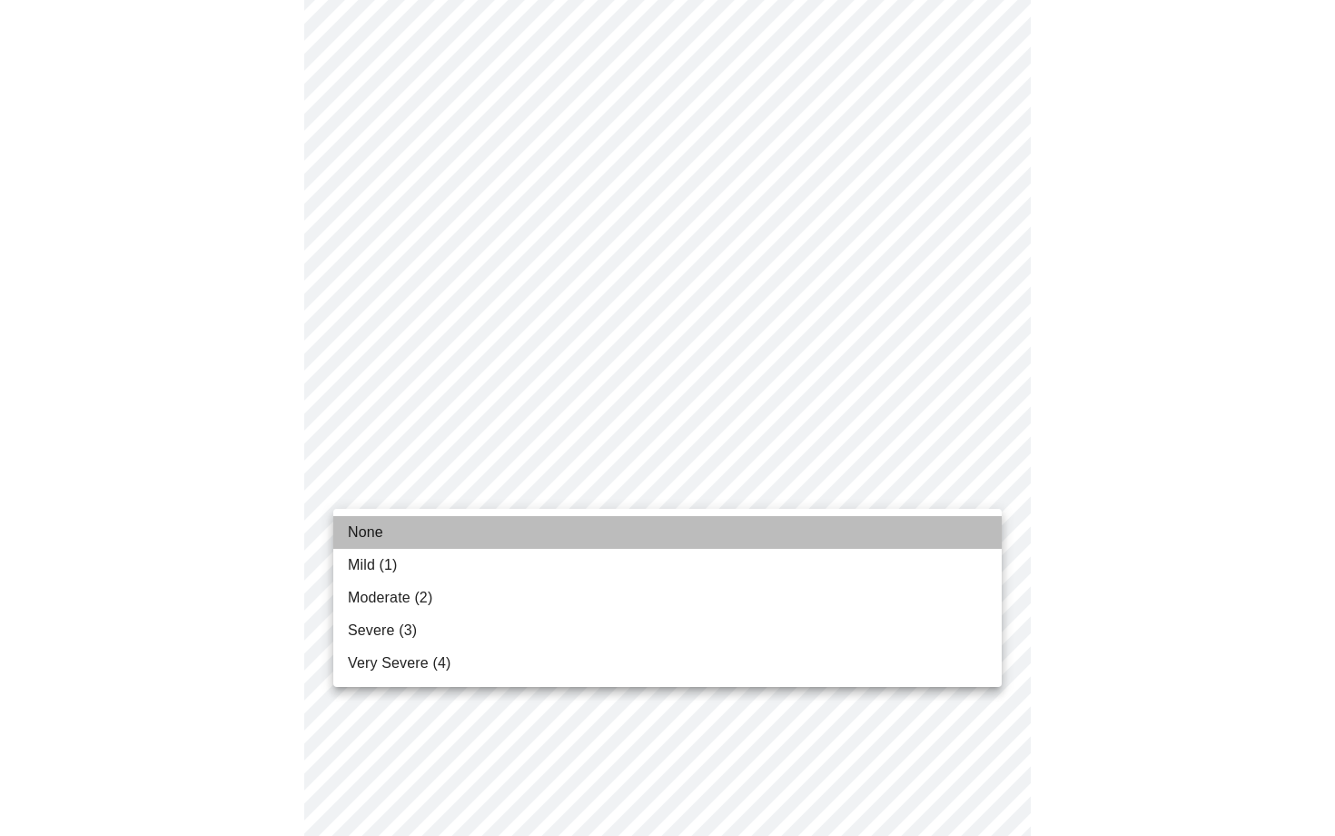
click at [381, 528] on span "None" at bounding box center [365, 532] width 35 height 22
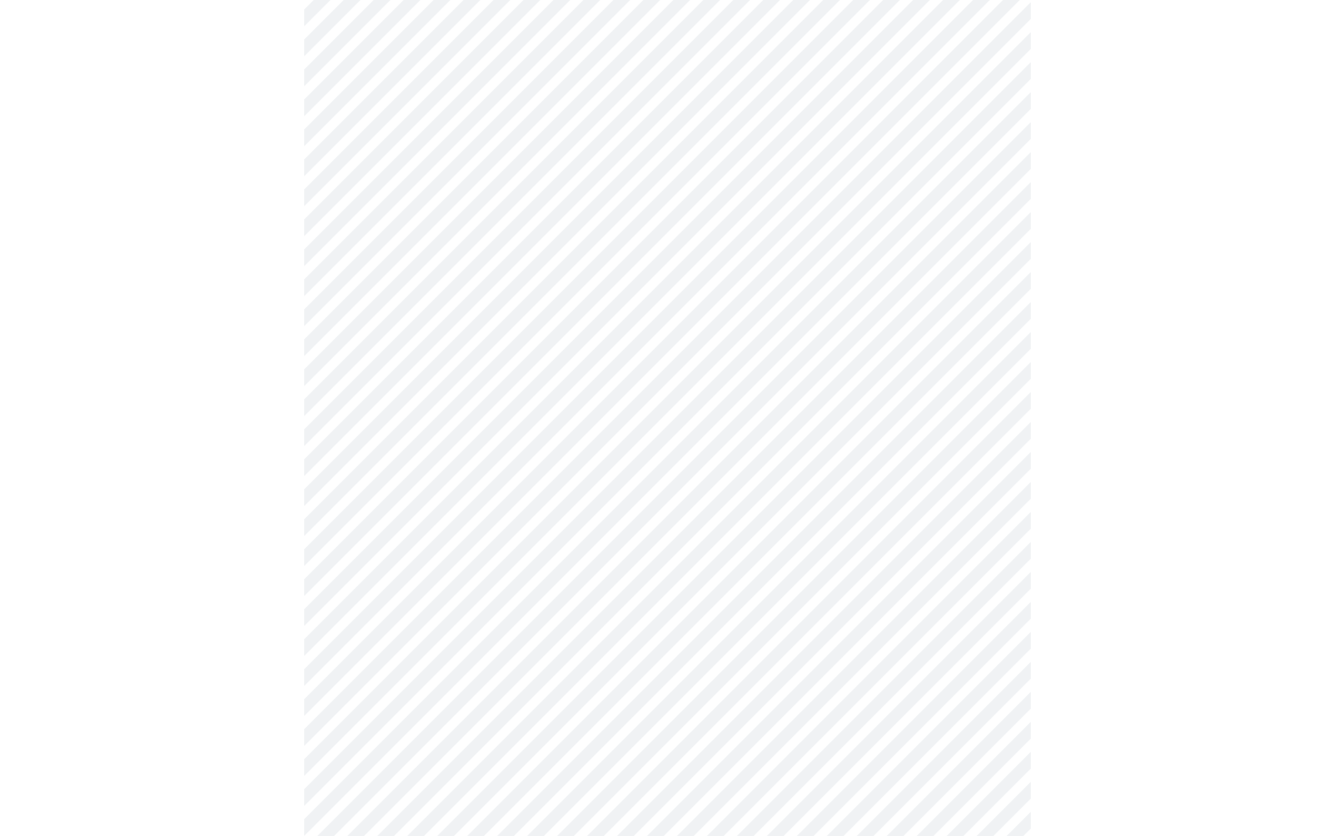
scroll to position [1019, 0]
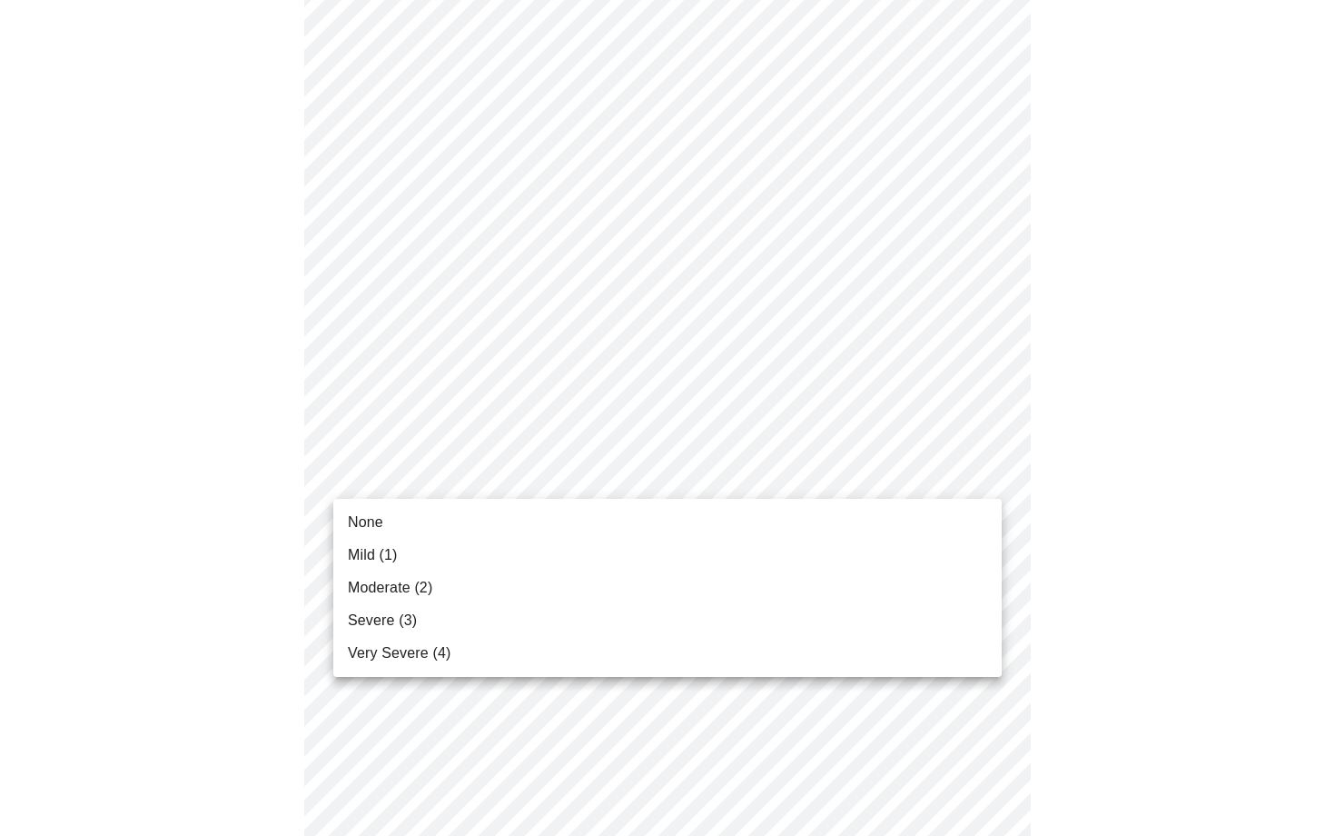
click at [576, 470] on body "MyMenopauseRx Appointments Messaging Labs Uploads Medications Community Refer a…" at bounding box center [667, 94] width 1321 height 2212
click at [385, 522] on li "None" at bounding box center [667, 522] width 668 height 33
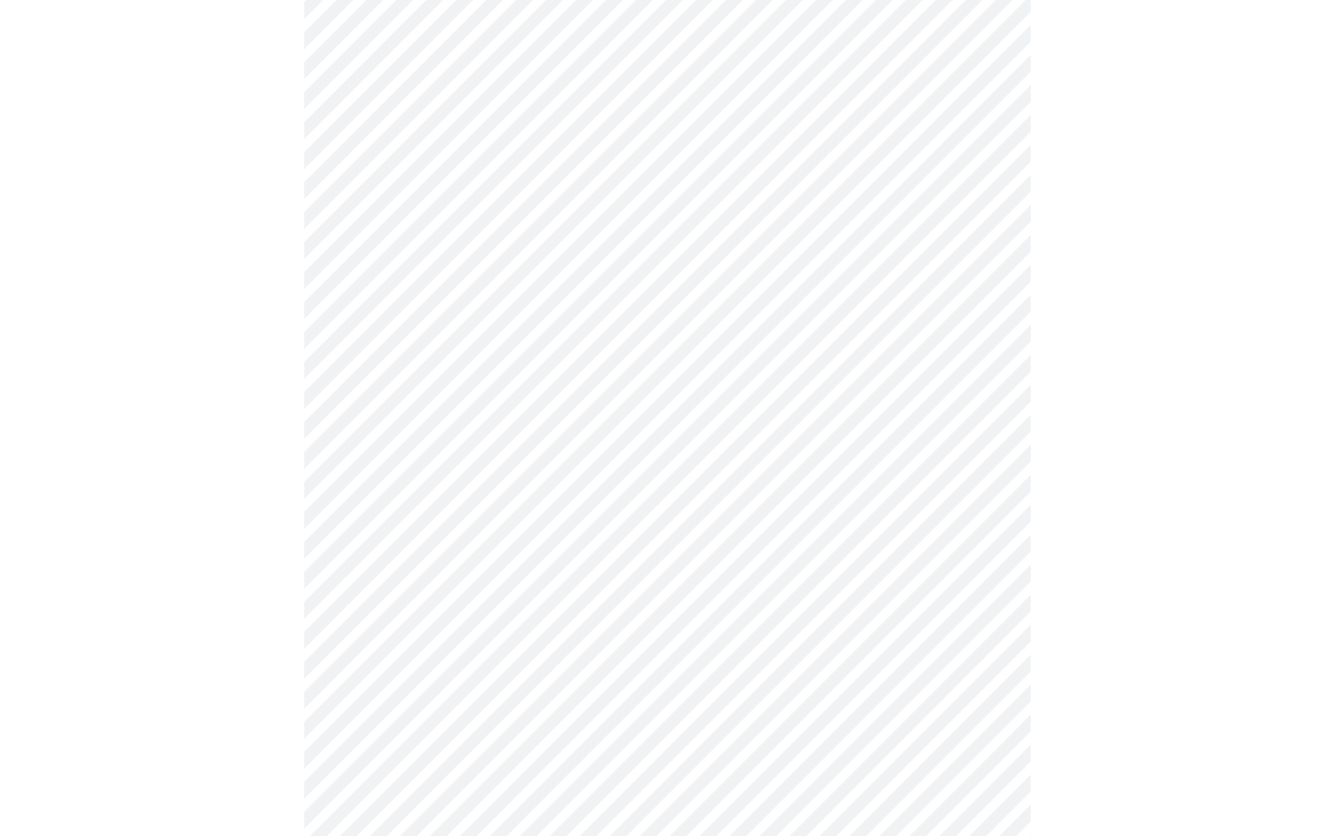
scroll to position [1139, 0]
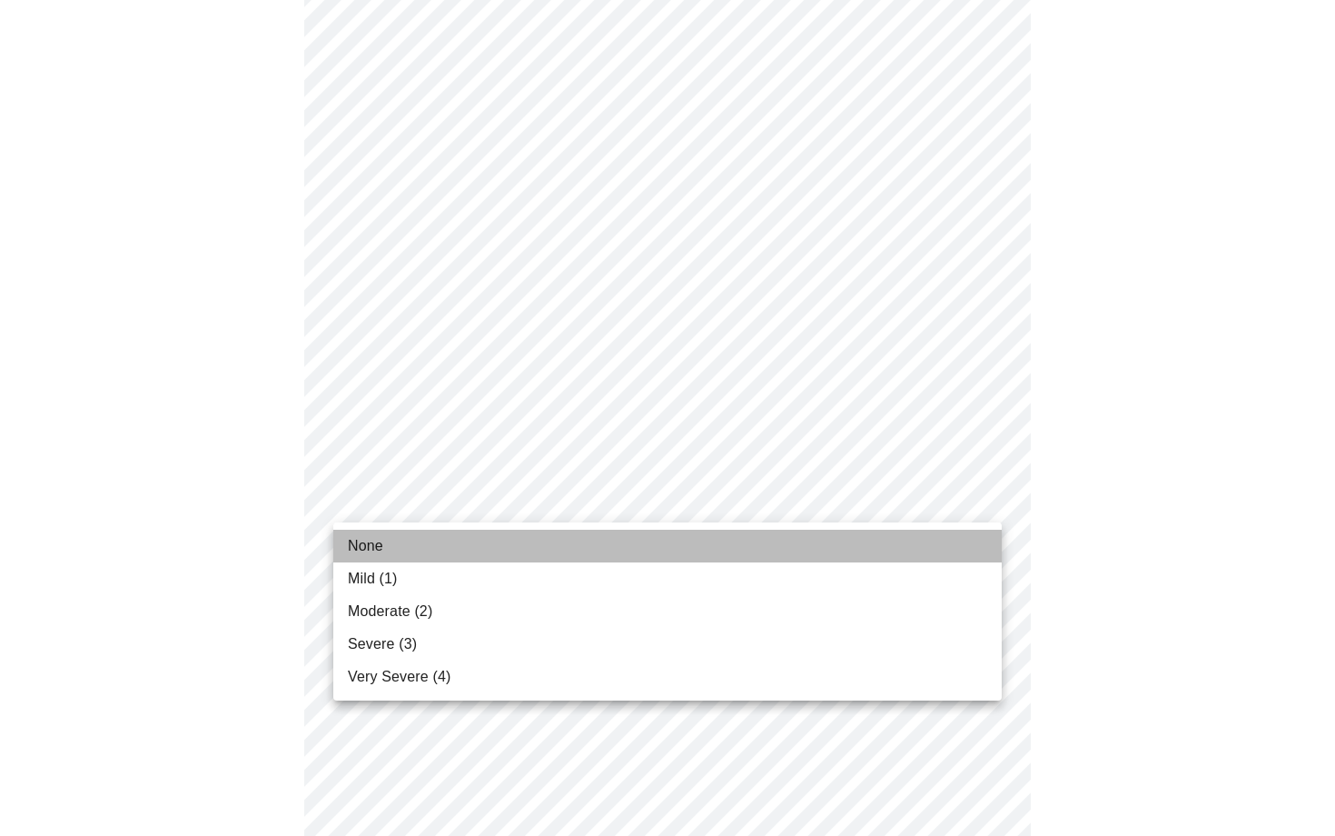
click at [400, 539] on li "None" at bounding box center [667, 545] width 668 height 33
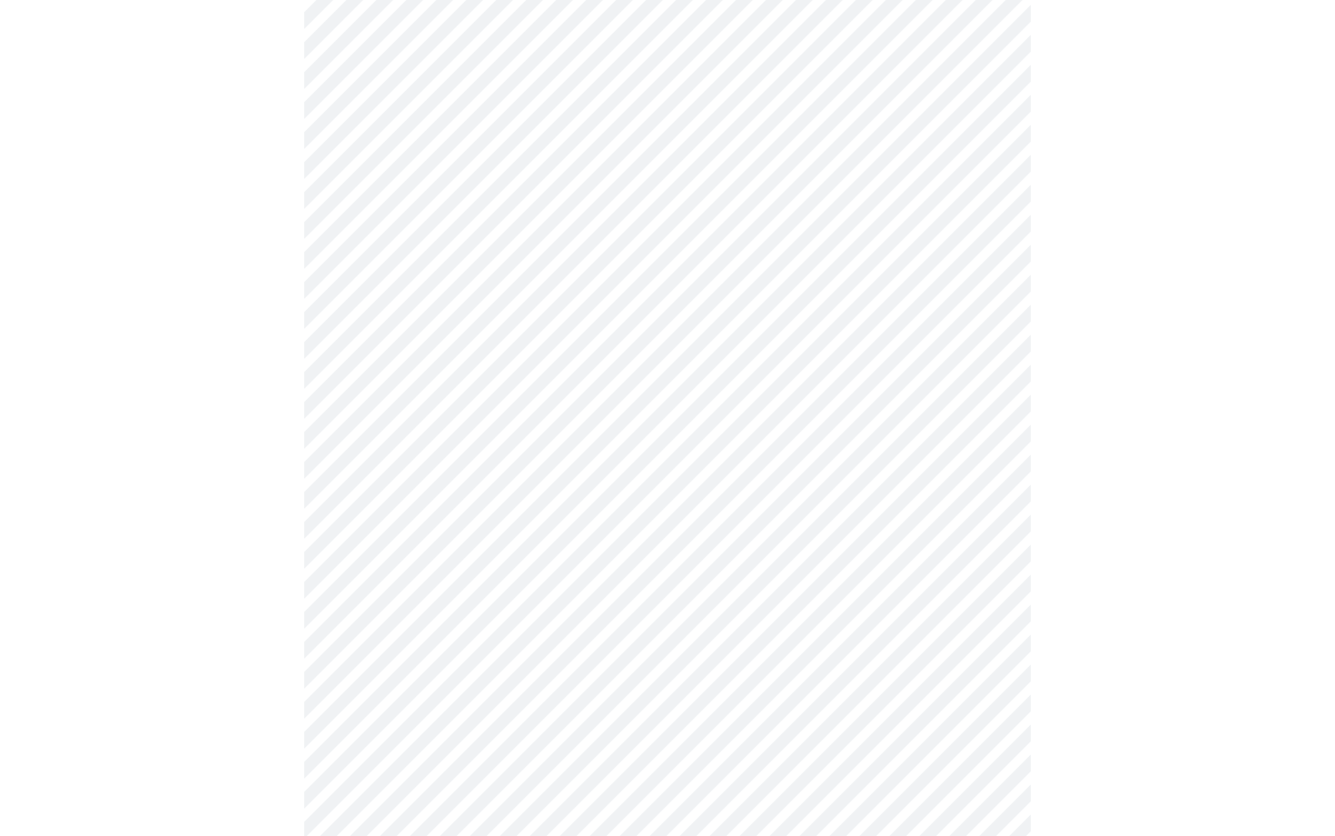
scroll to position [1242, 0]
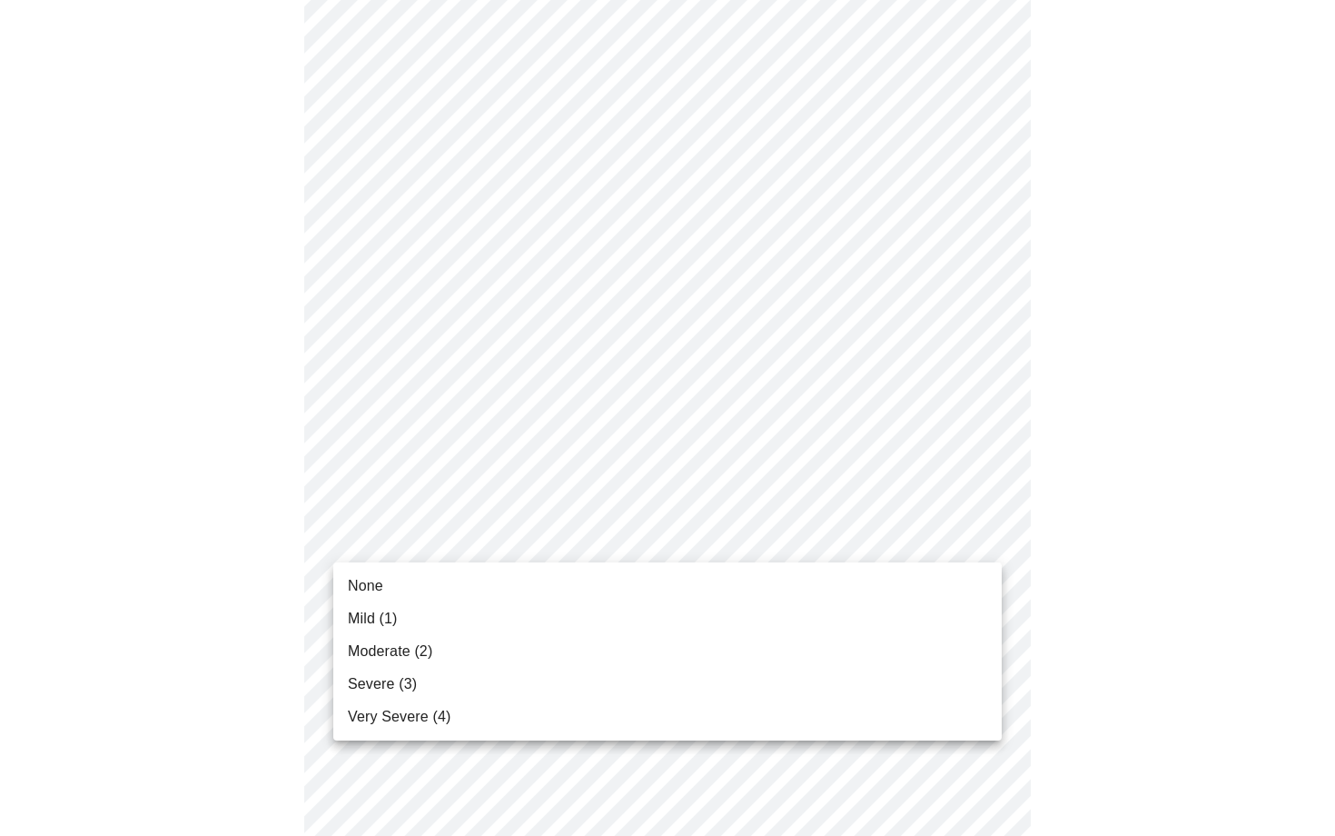
click at [401, 687] on span "Severe (3)" at bounding box center [382, 684] width 69 height 22
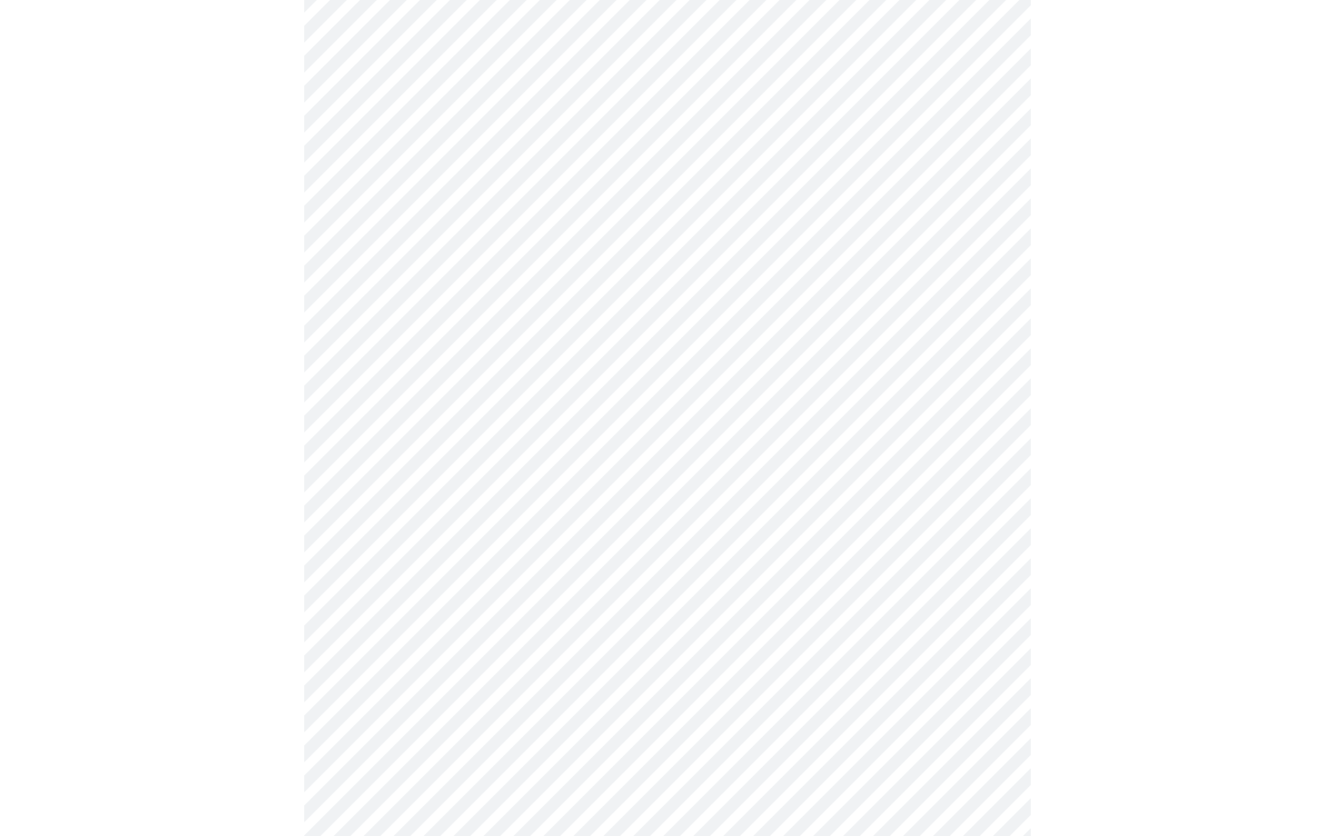
scroll to position [539, 0]
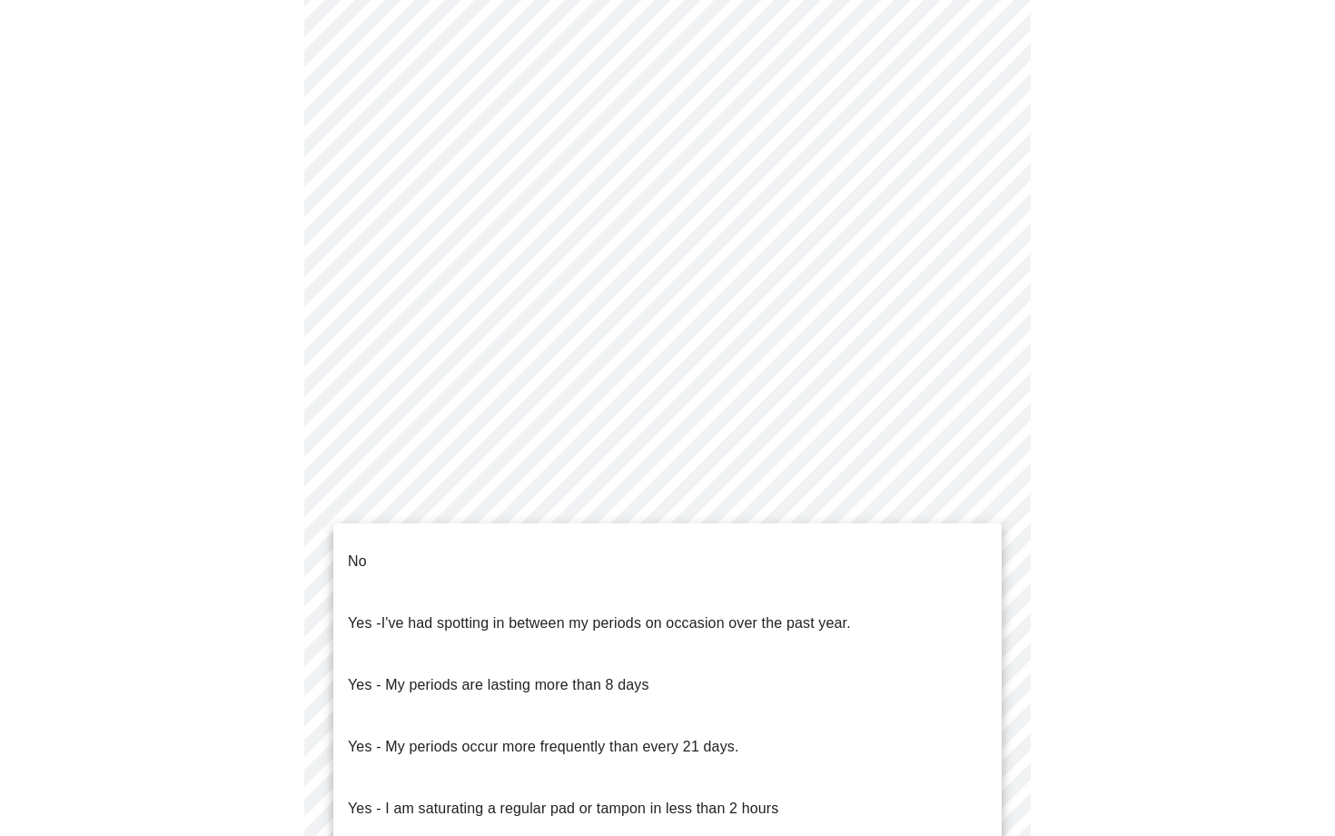
click at [758, 552] on body "MyMenopauseRx Appointments Messaging Labs Uploads Medications Community Refer a…" at bounding box center [667, 364] width 1321 height 1793
click at [758, 552] on li "No" at bounding box center [667, 561] width 668 height 62
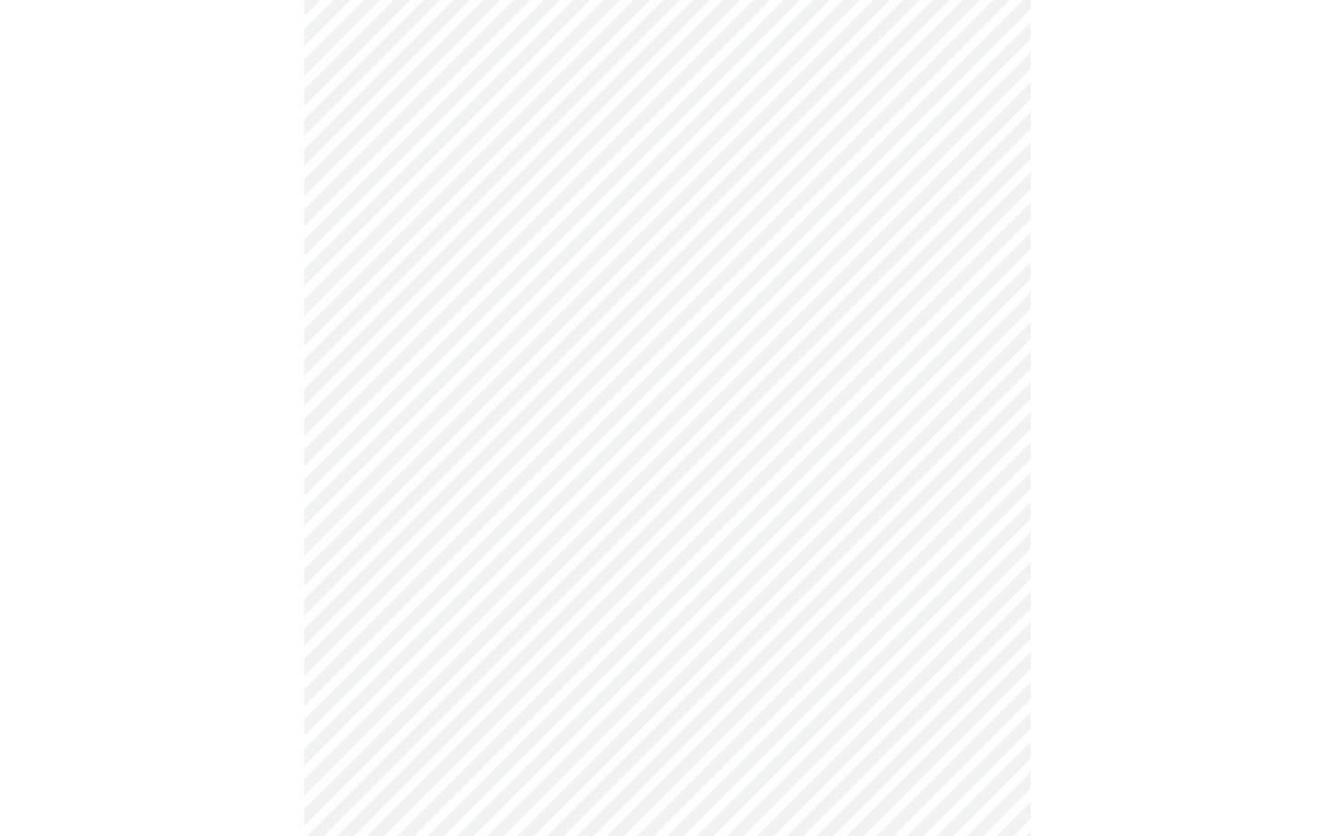
scroll to position [776, 0]
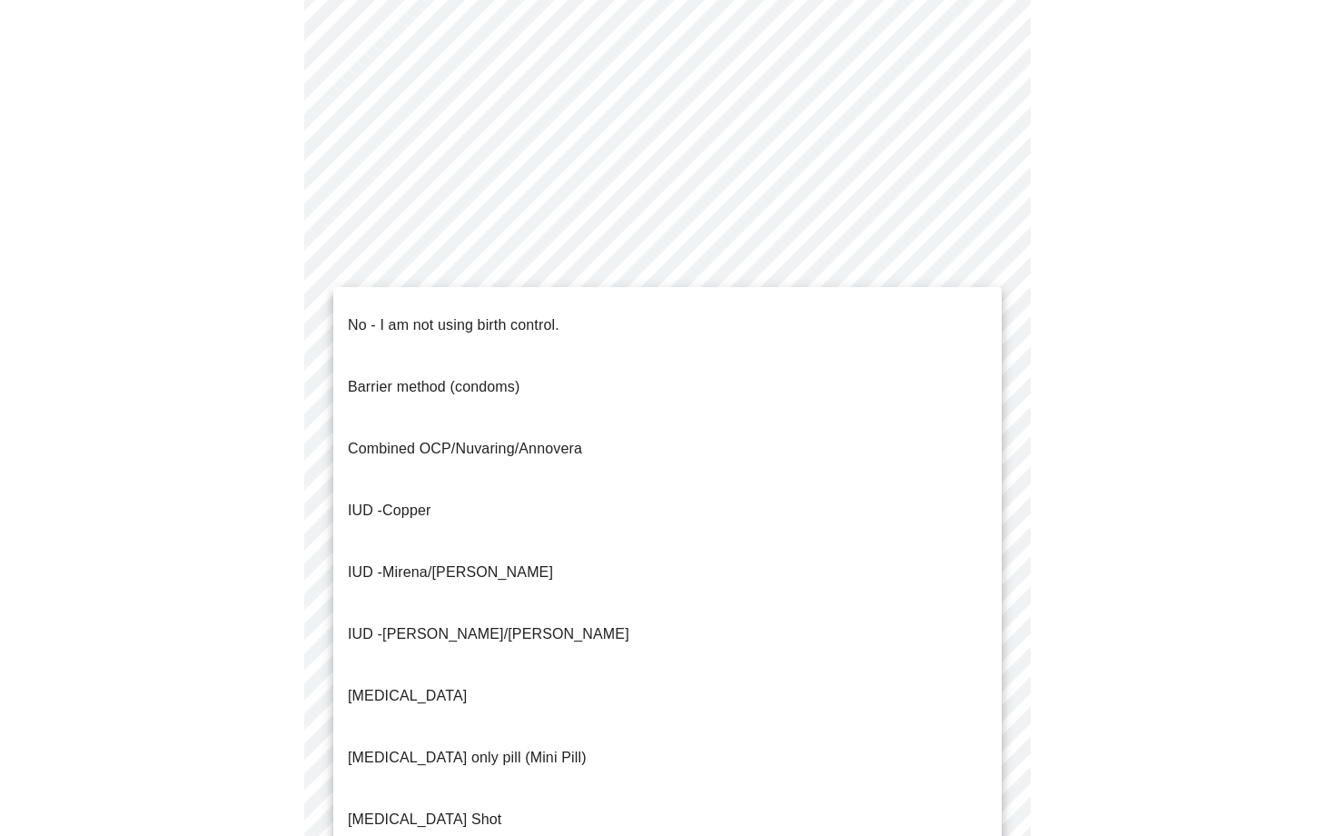
click at [749, 462] on body "MyMenopauseRx Appointments Messaging Labs Uploads Medications Community Refer a…" at bounding box center [667, 123] width 1321 height 1782
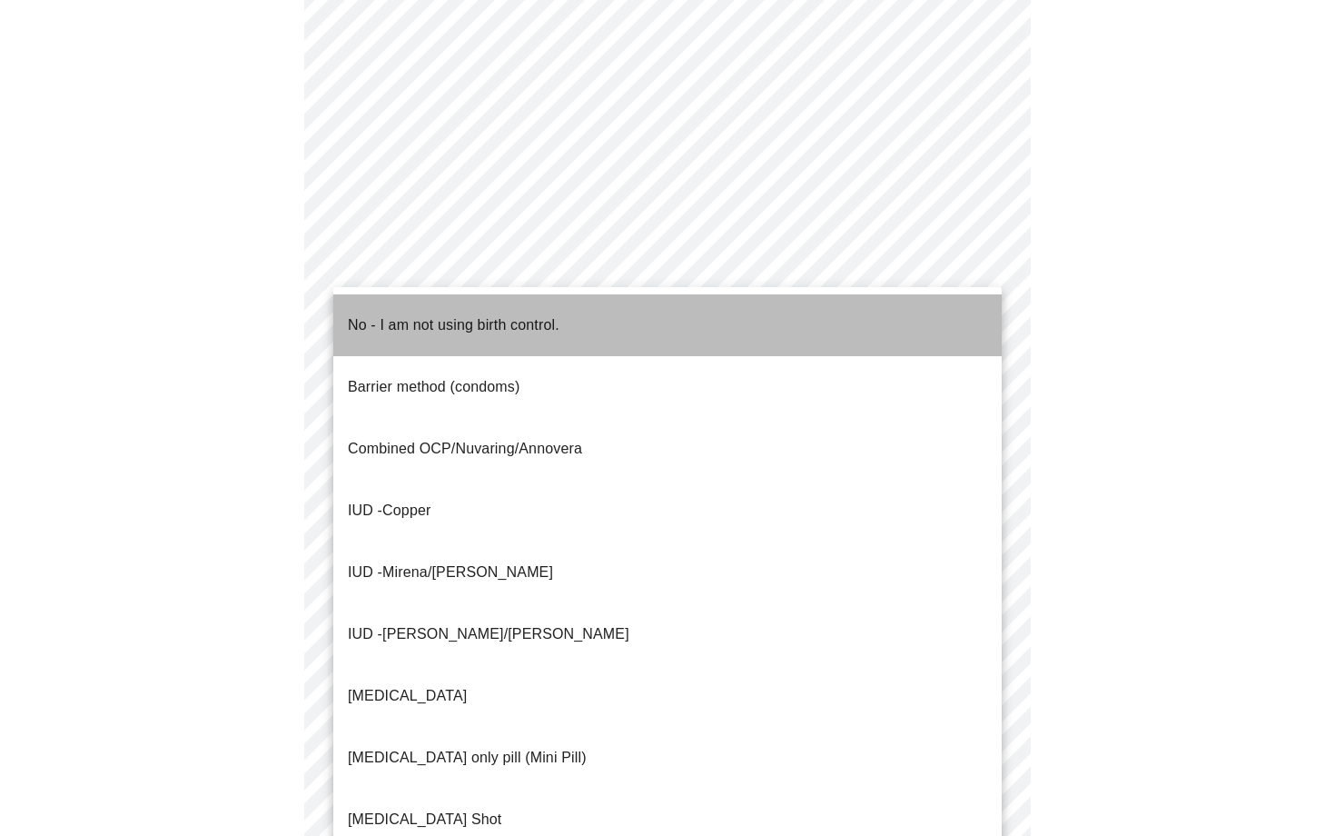
click at [618, 327] on li "No - I am not using birth control." at bounding box center [667, 325] width 668 height 62
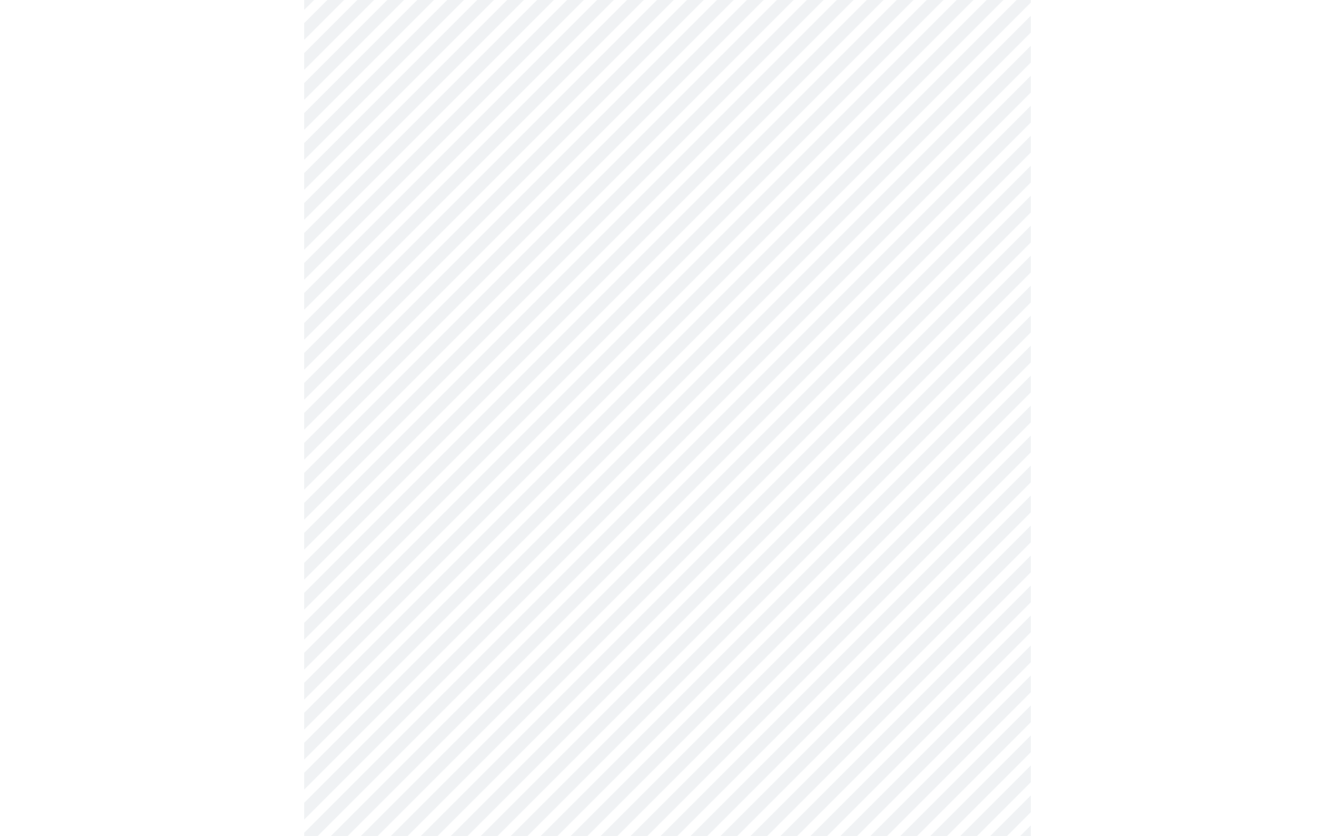
scroll to position [902, 0]
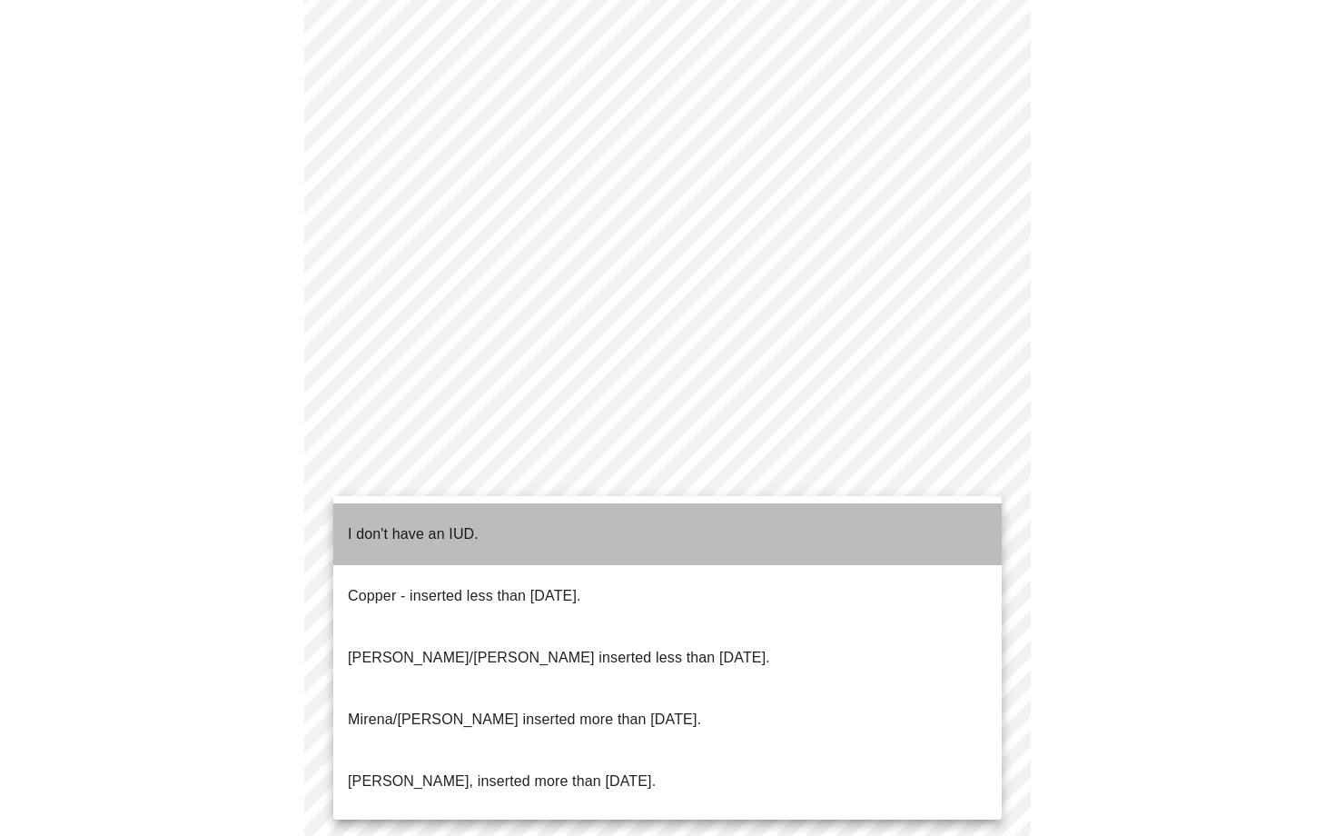
click at [466, 523] on p "I don't have an IUD." at bounding box center [413, 534] width 131 height 22
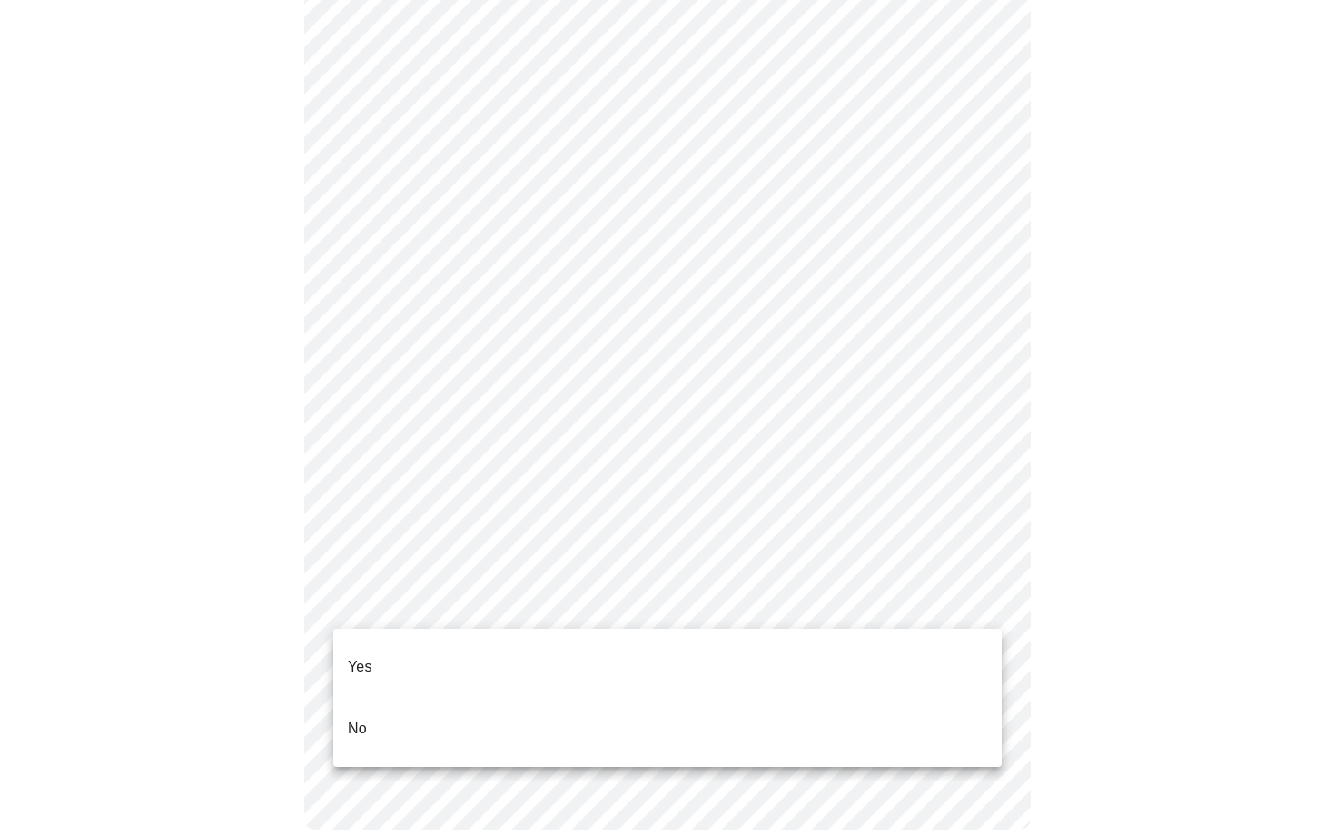
click at [391, 697] on li "No" at bounding box center [667, 728] width 668 height 62
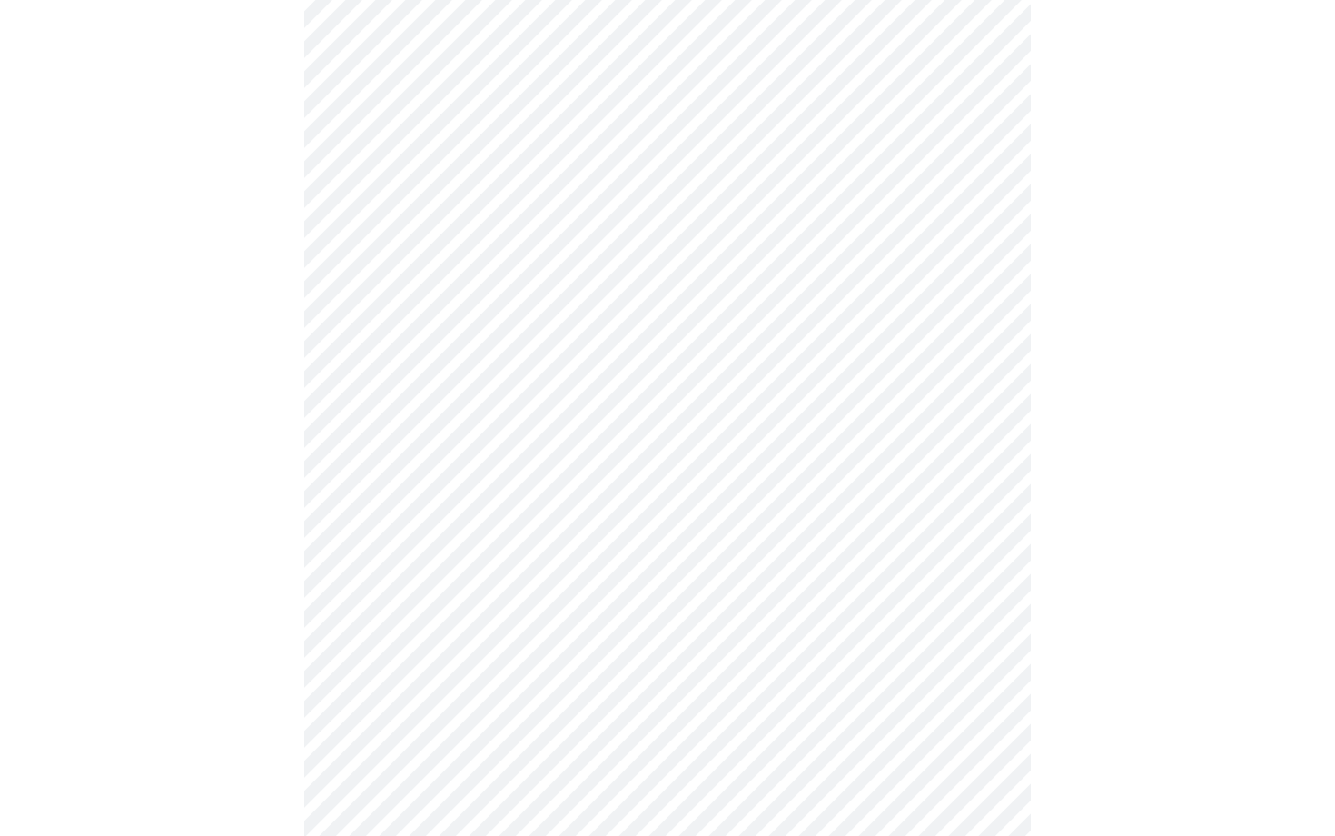
scroll to position [507, 0]
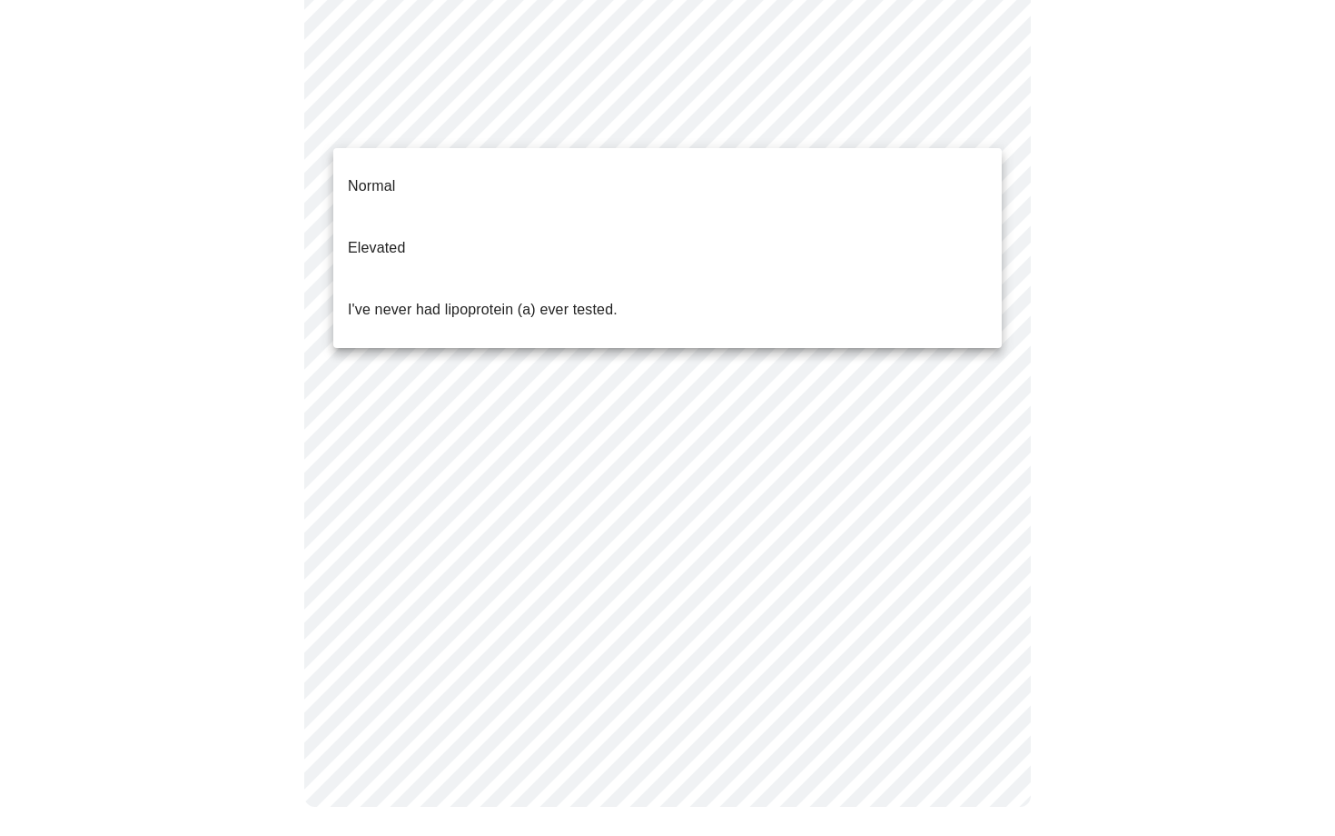
click at [758, 131] on body "MyMenopauseRx Appointments Messaging Labs Uploads Medications Community Refer a…" at bounding box center [667, 171] width 1321 height 1342
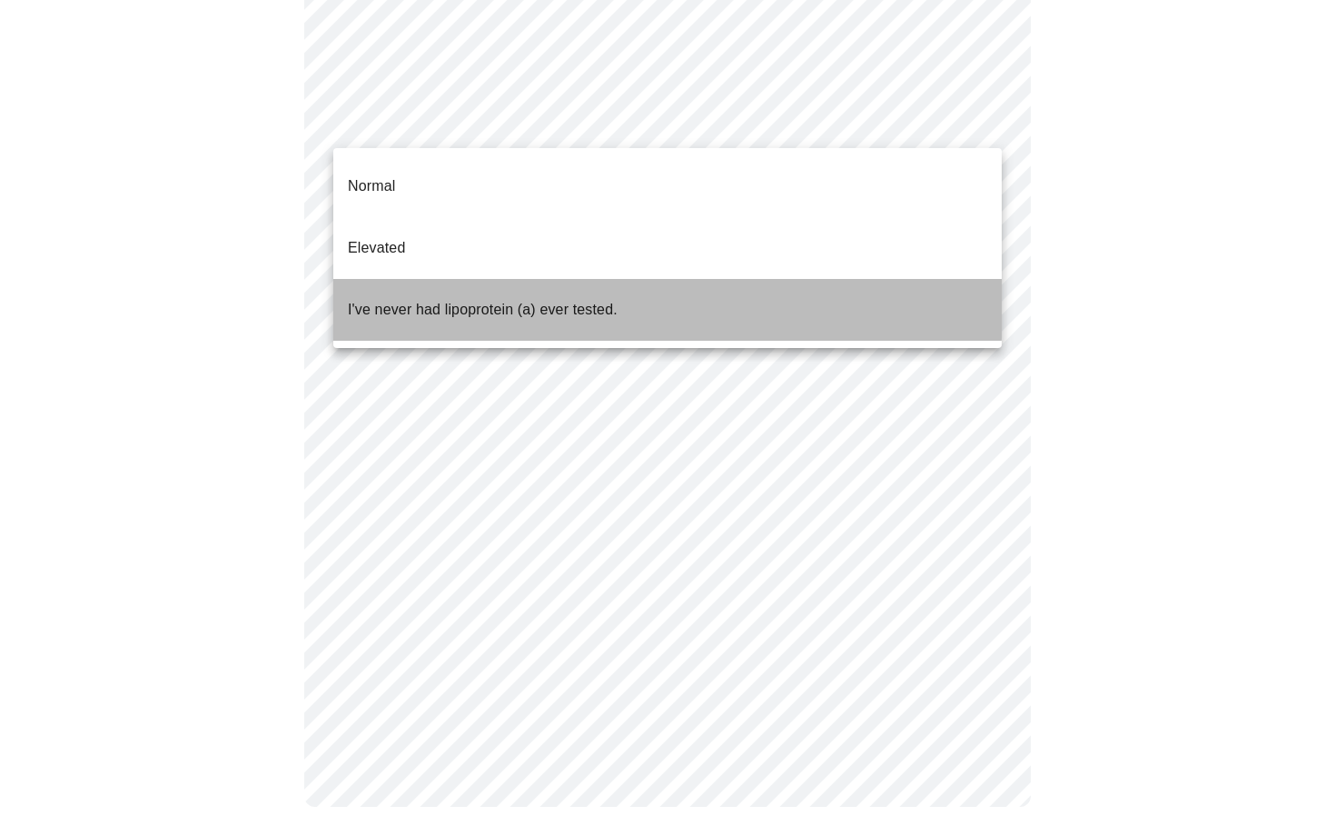
click at [436, 299] on p "I've never had lipoprotein (a) ever tested." at bounding box center [483, 310] width 270 height 22
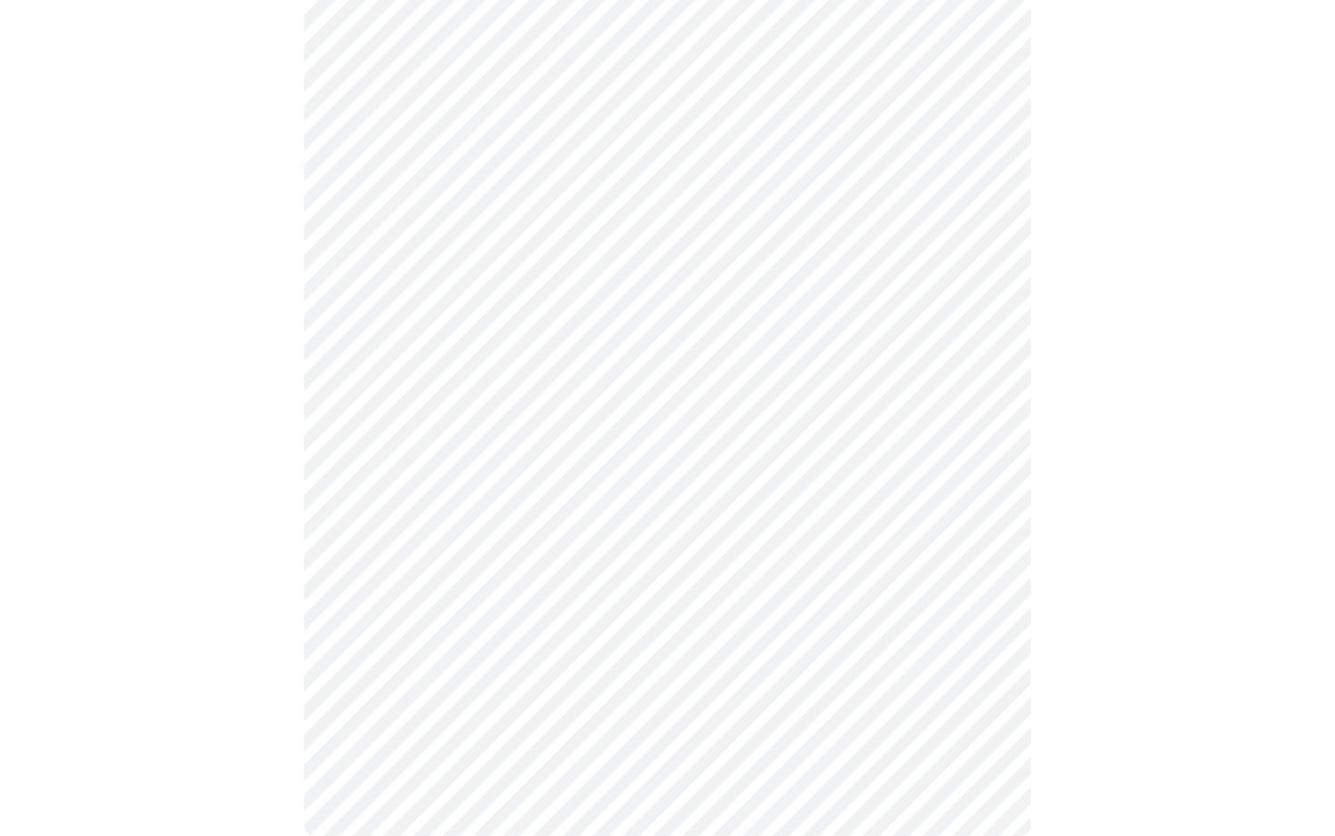
scroll to position [4950, 0]
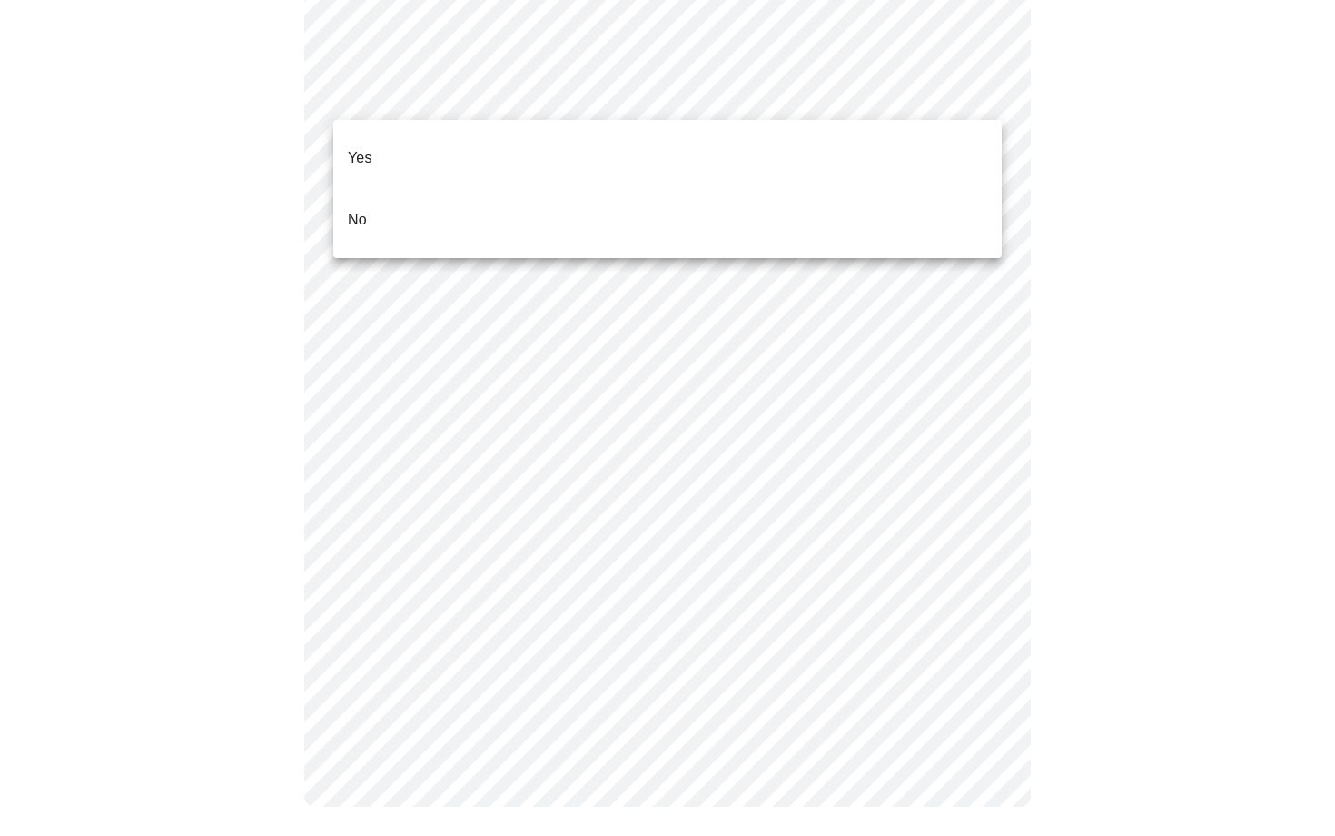
click at [461, 195] on li "No" at bounding box center [667, 220] width 668 height 62
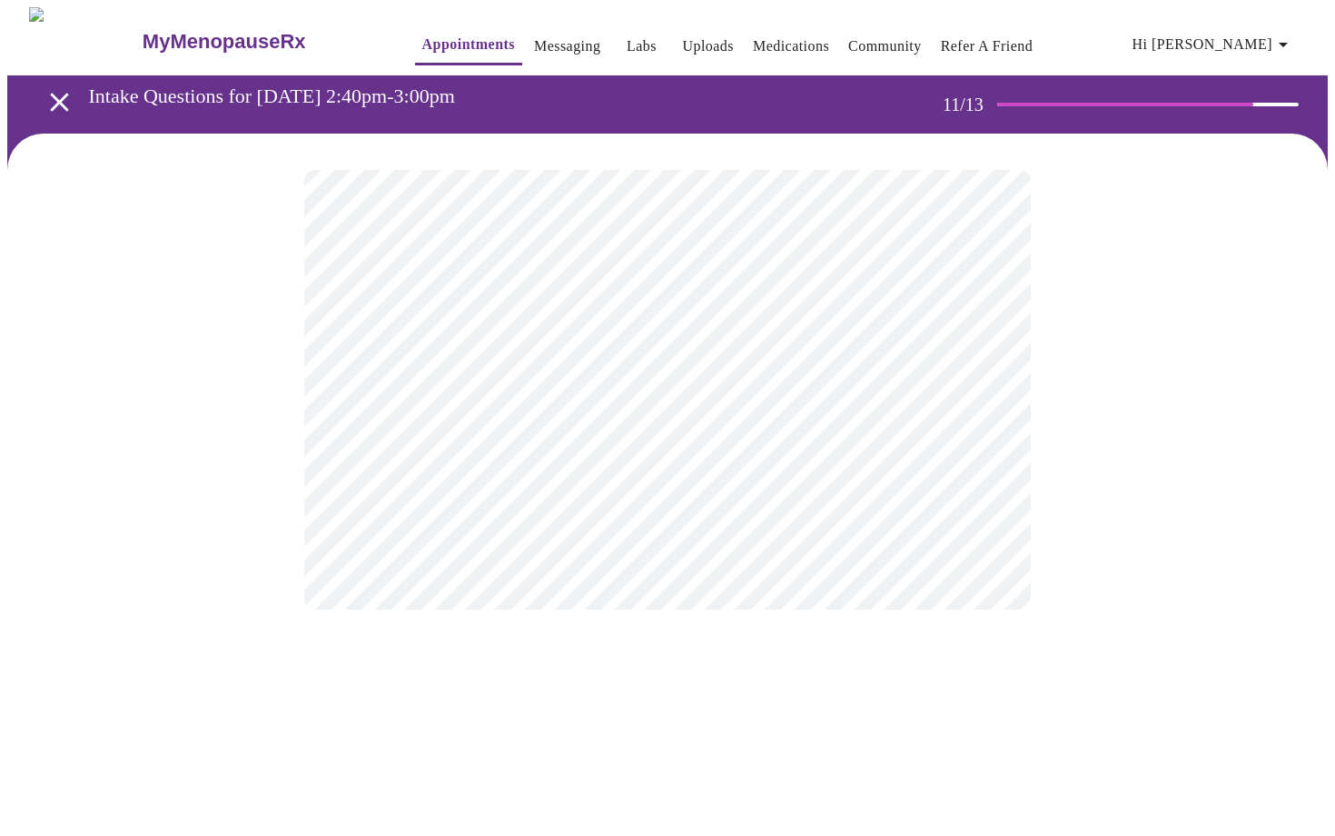
scroll to position [0, 0]
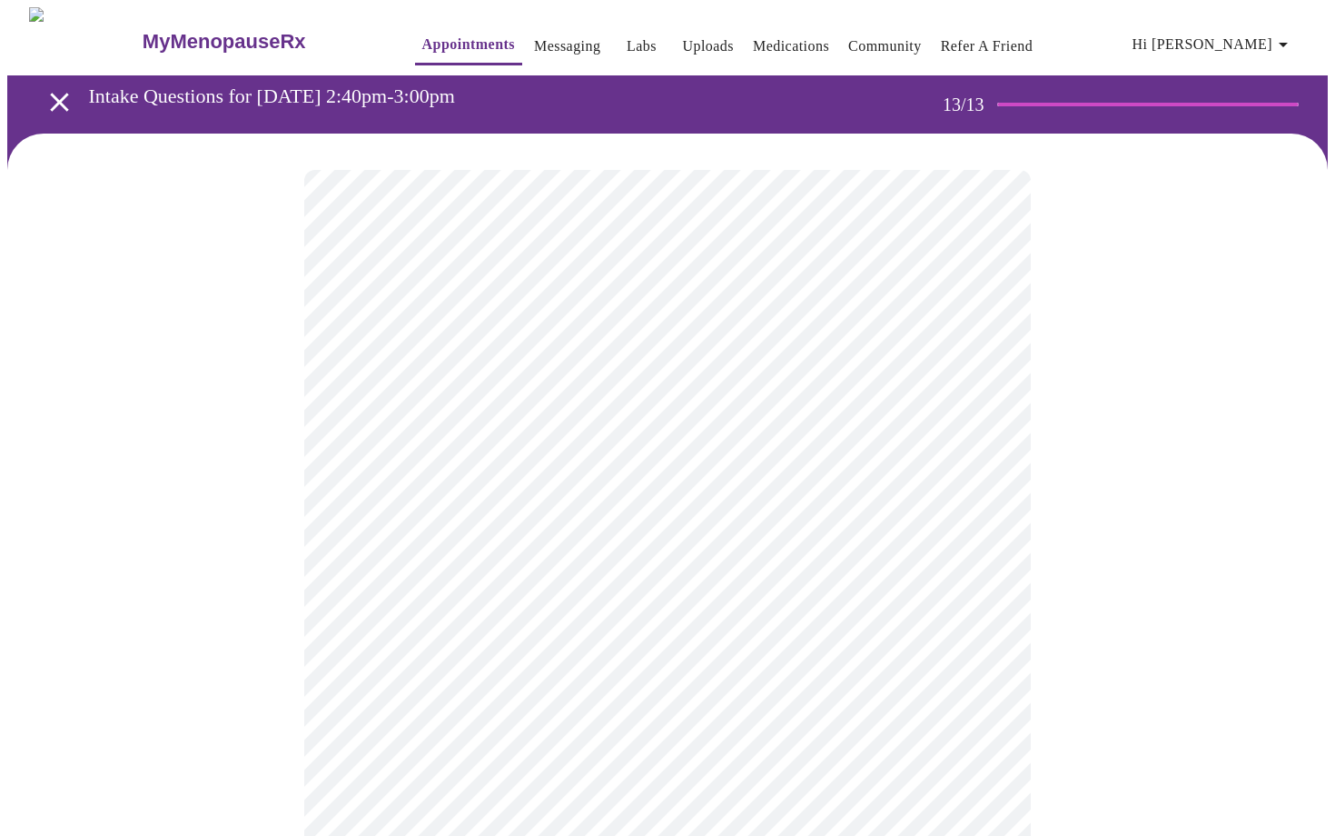
click at [479, 100] on h3 "Intake Questions for Thu, Sep 25th 2025 @ 2:40pm-3:00pm" at bounding box center [480, 96] width 782 height 24
click at [52, 89] on icon "open drawer" at bounding box center [60, 102] width 32 height 32
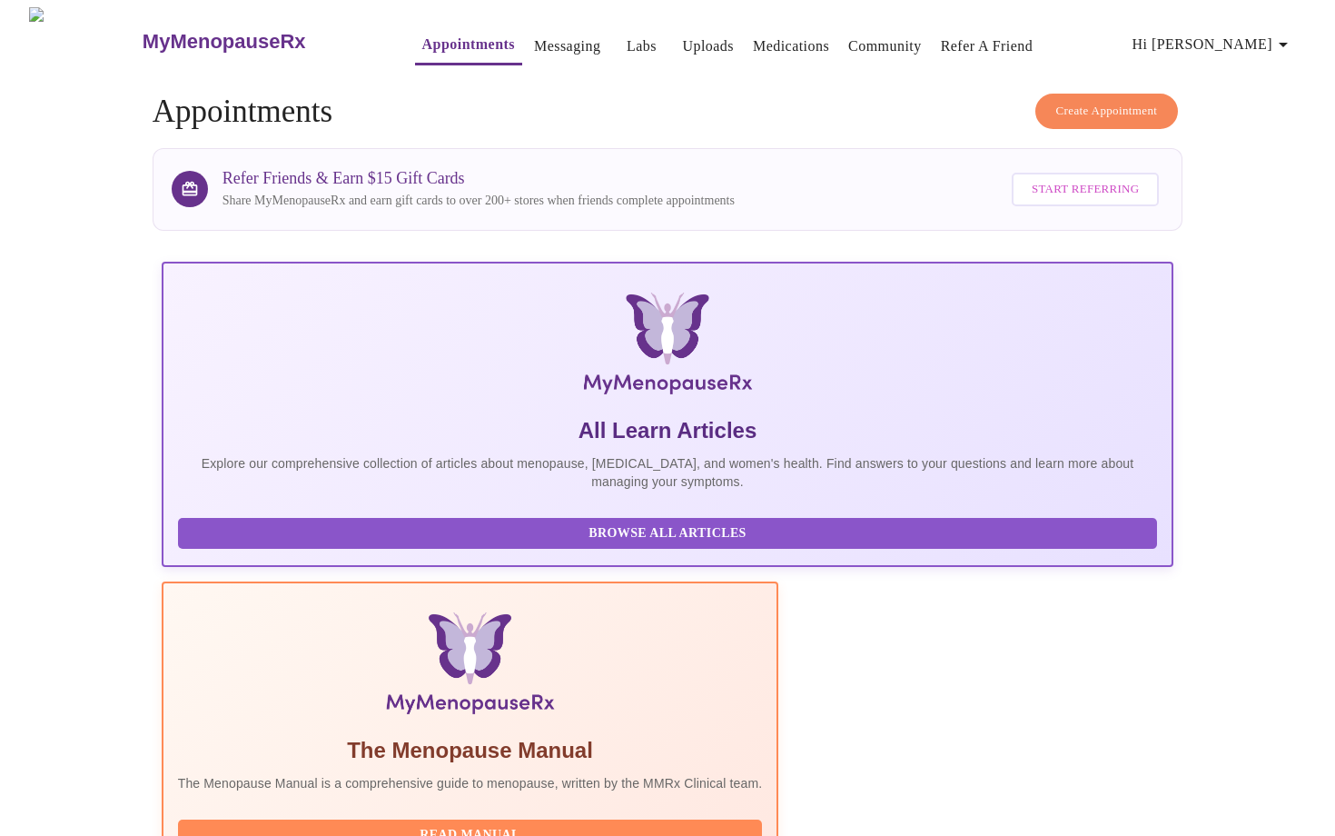
click at [422, 36] on link "Appointments" at bounding box center [468, 44] width 93 height 25
click at [534, 34] on link "Messaging" at bounding box center [567, 46] width 66 height 25
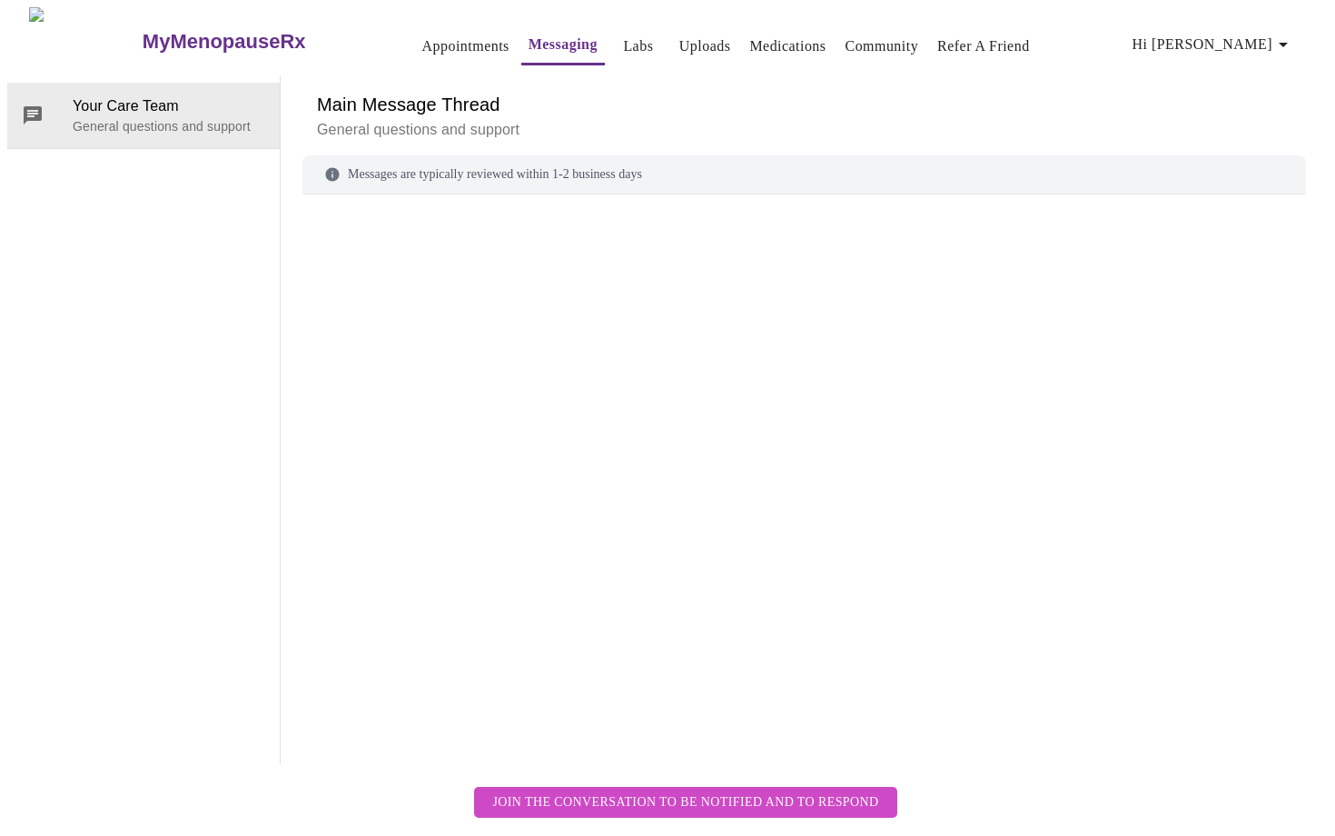
scroll to position [68, 0]
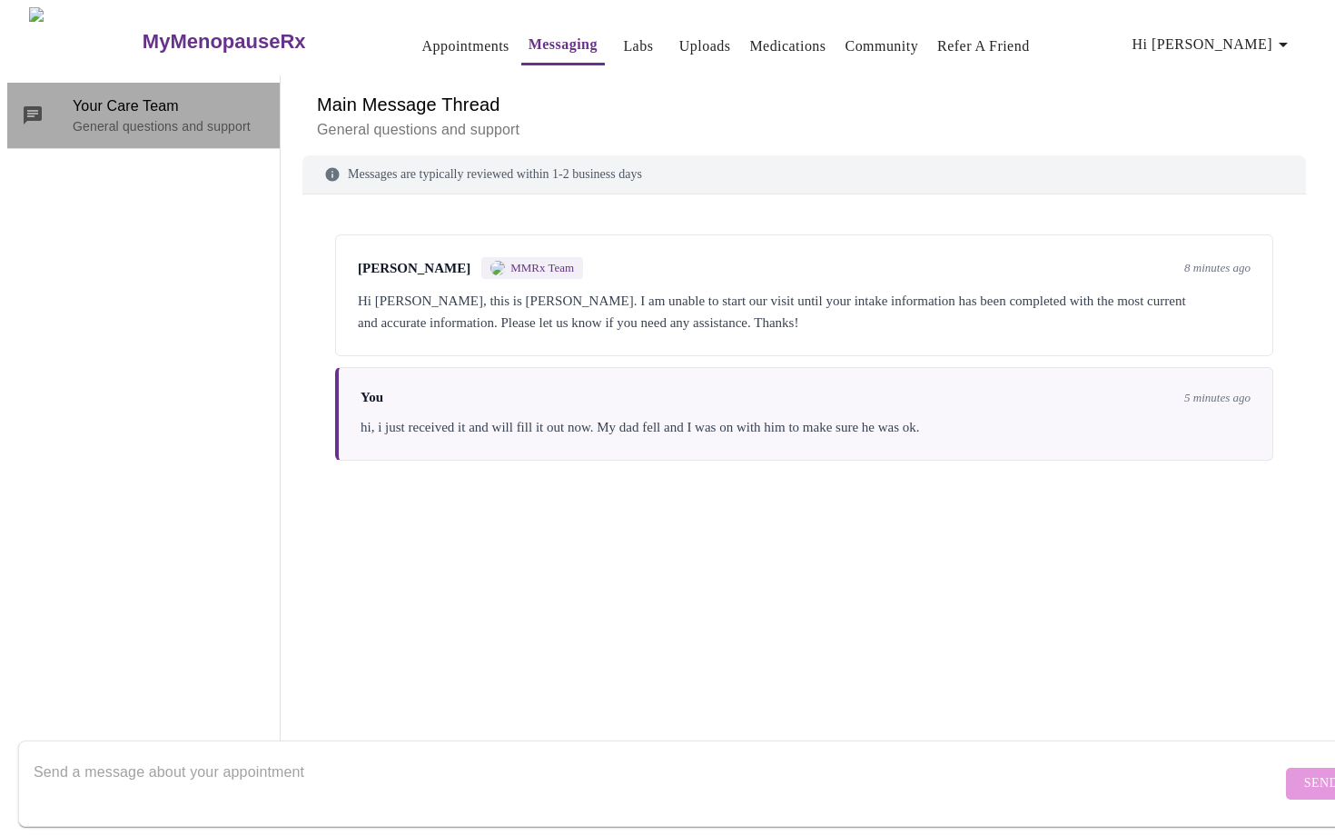
click at [153, 95] on span "Your Care Team" at bounding box center [169, 106] width 193 height 22
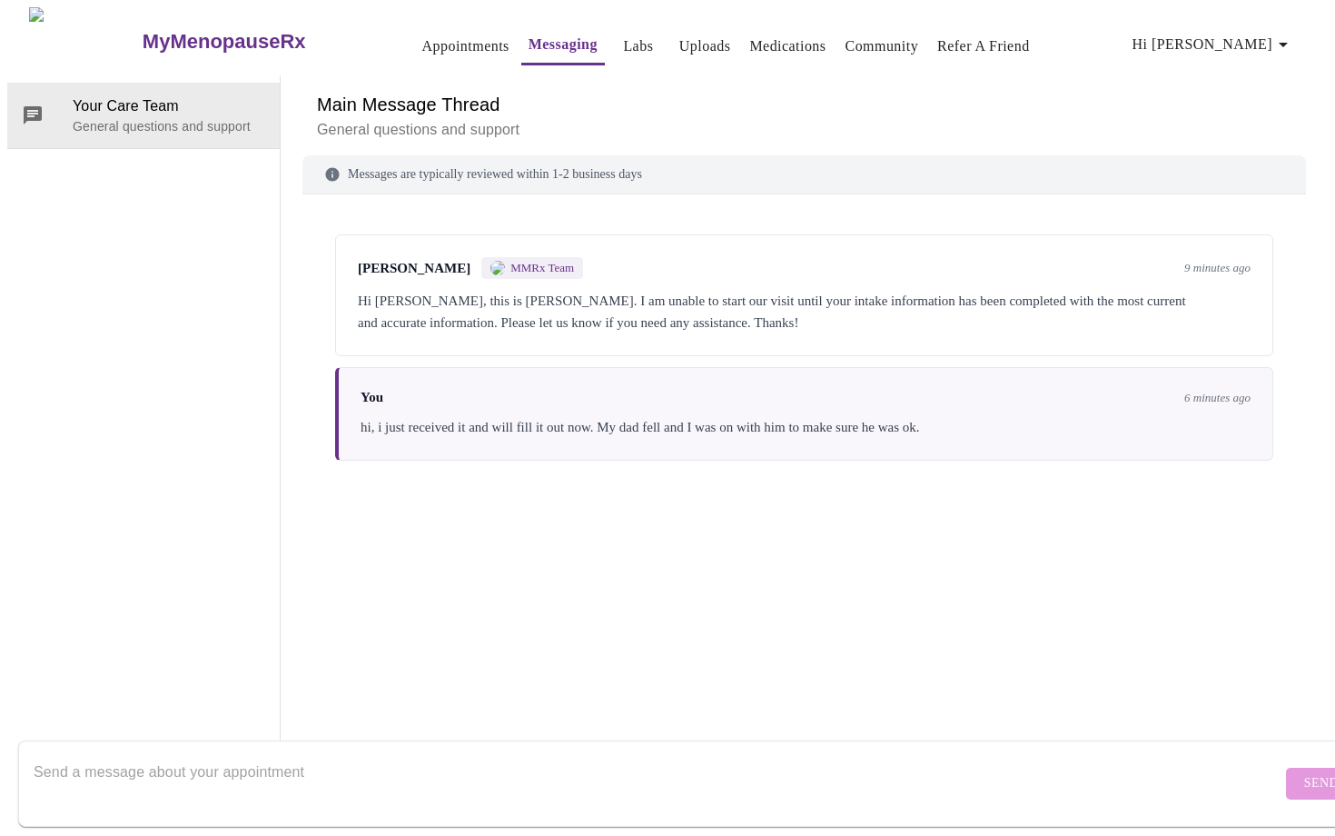
click at [974, 754] on textarea "Send a message about your appointment" at bounding box center [658, 783] width 1248 height 58
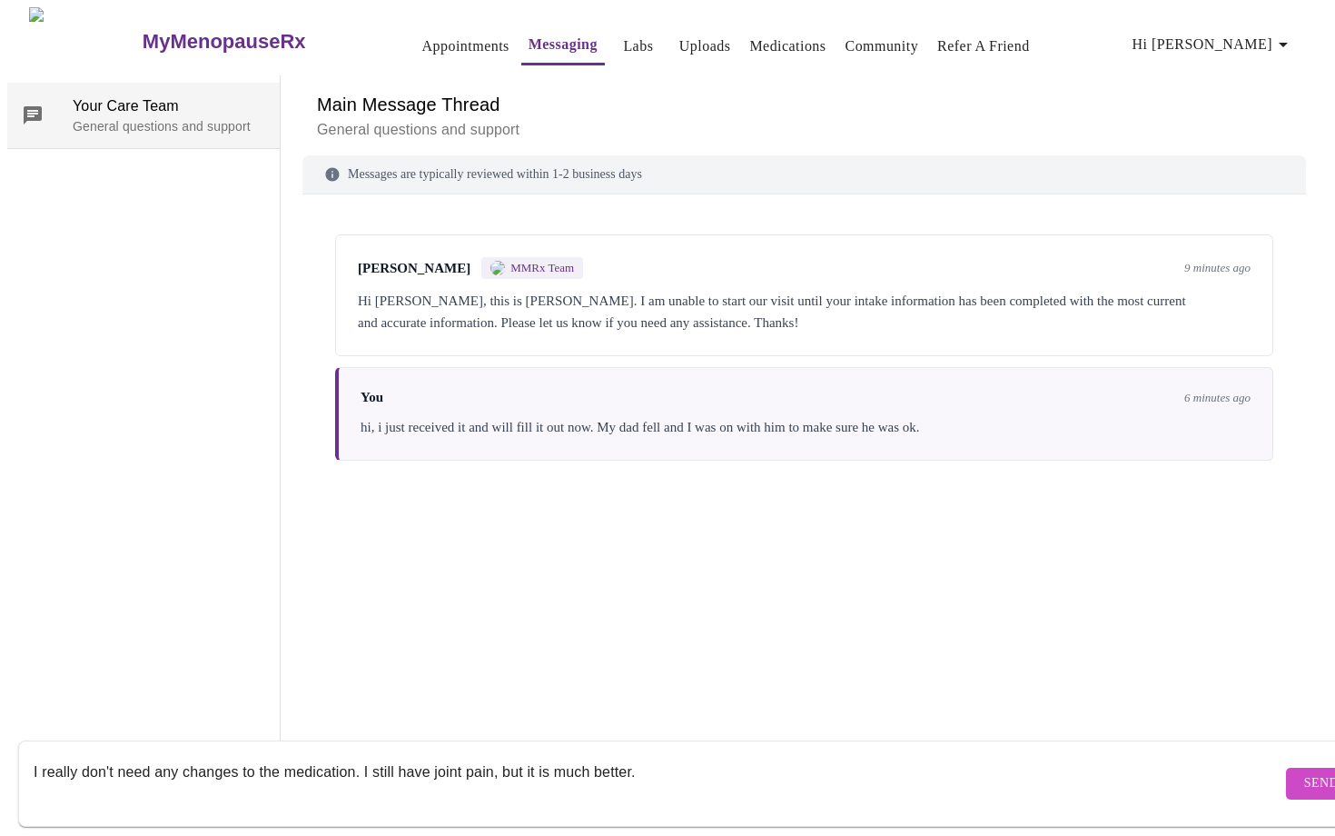
type textarea "I really don't need any changes to the medication. I still have joint pain, but…"
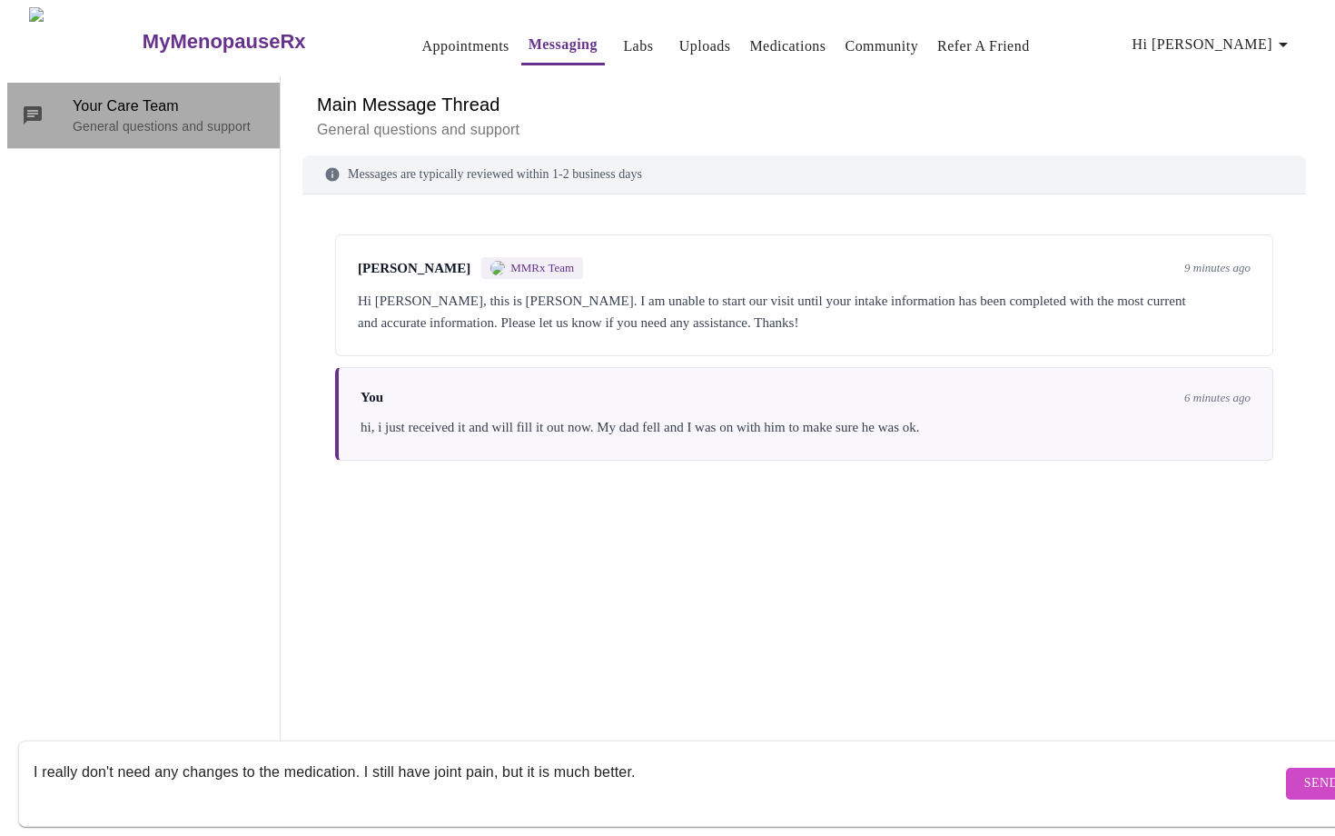
click at [173, 95] on span "Your Care Team" at bounding box center [169, 106] width 193 height 22
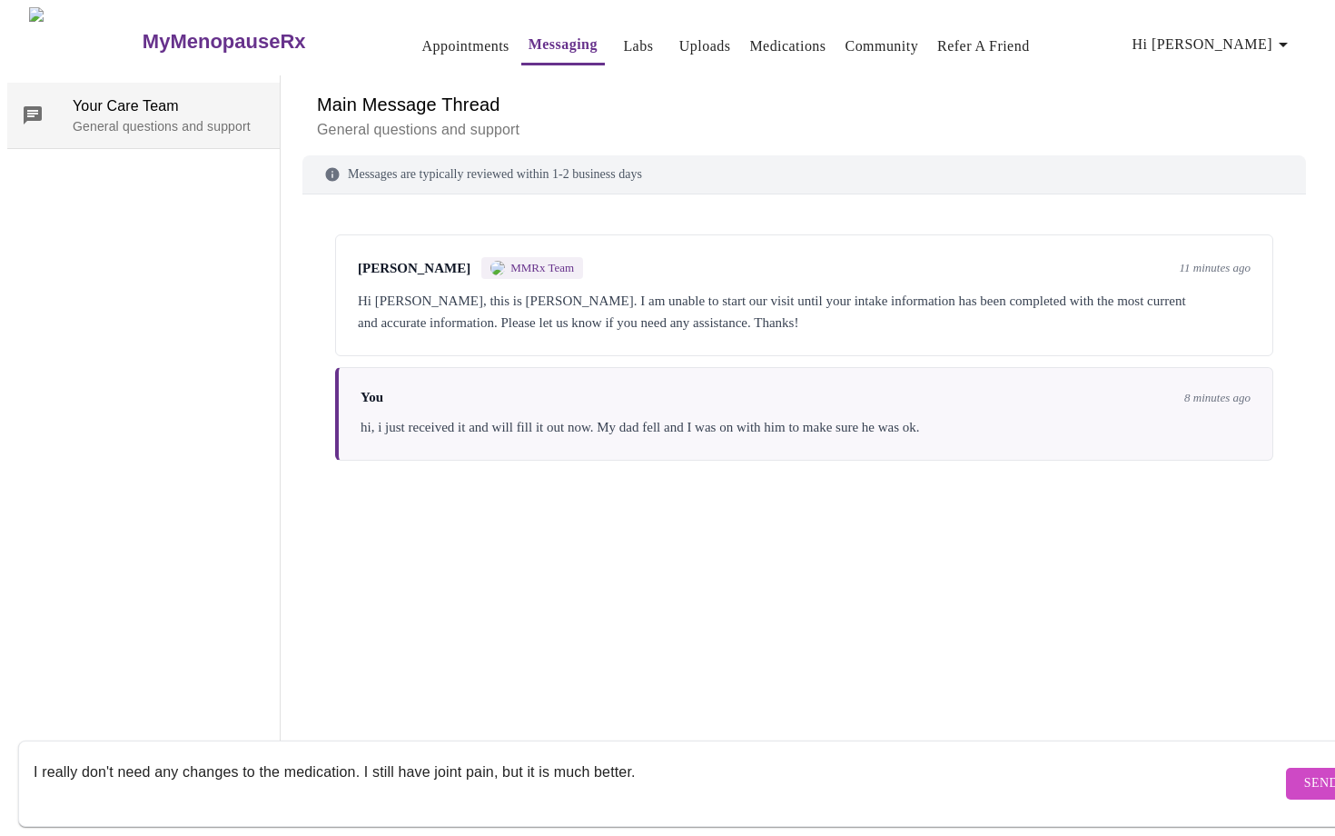
scroll to position [0, 0]
click at [422, 35] on link "Appointments" at bounding box center [465, 46] width 87 height 25
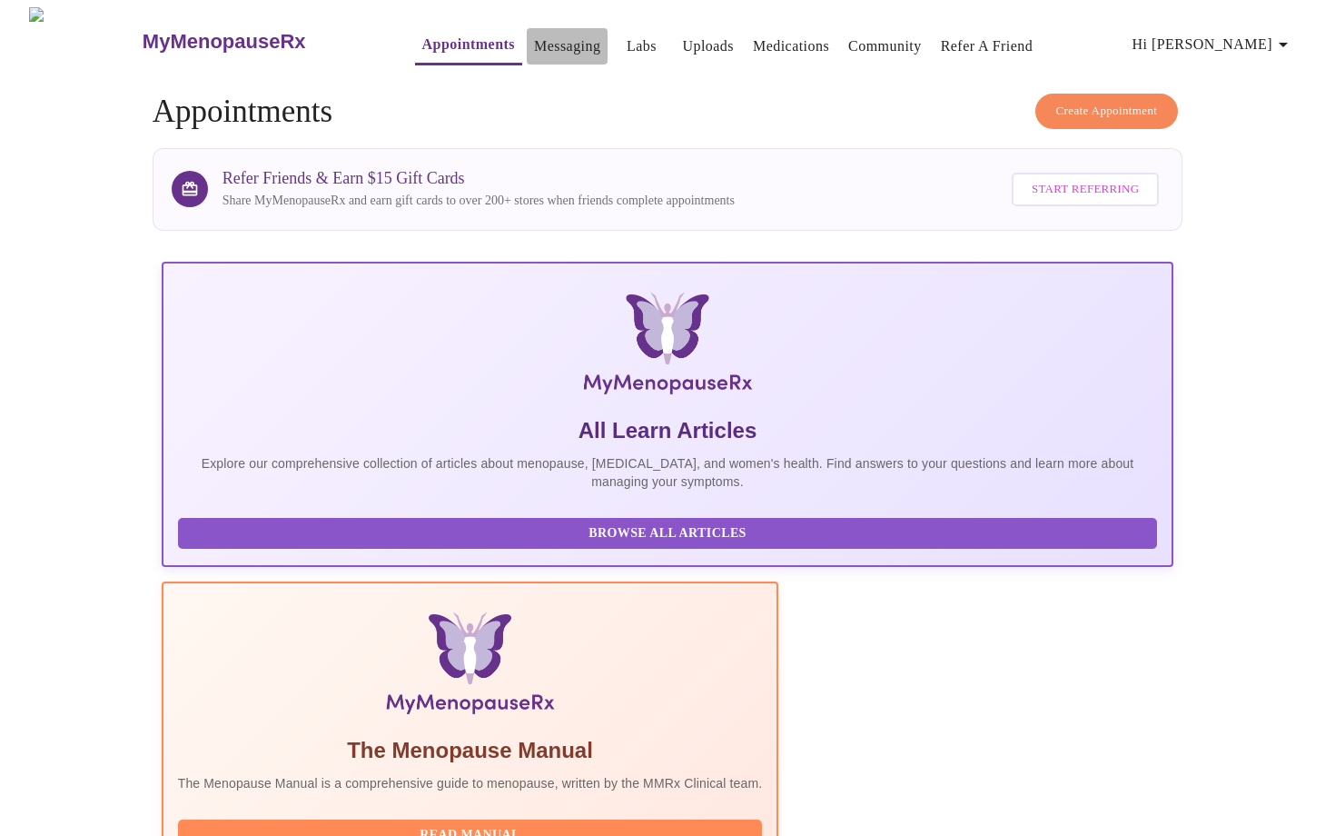
click at [537, 41] on link "Messaging" at bounding box center [567, 46] width 66 height 25
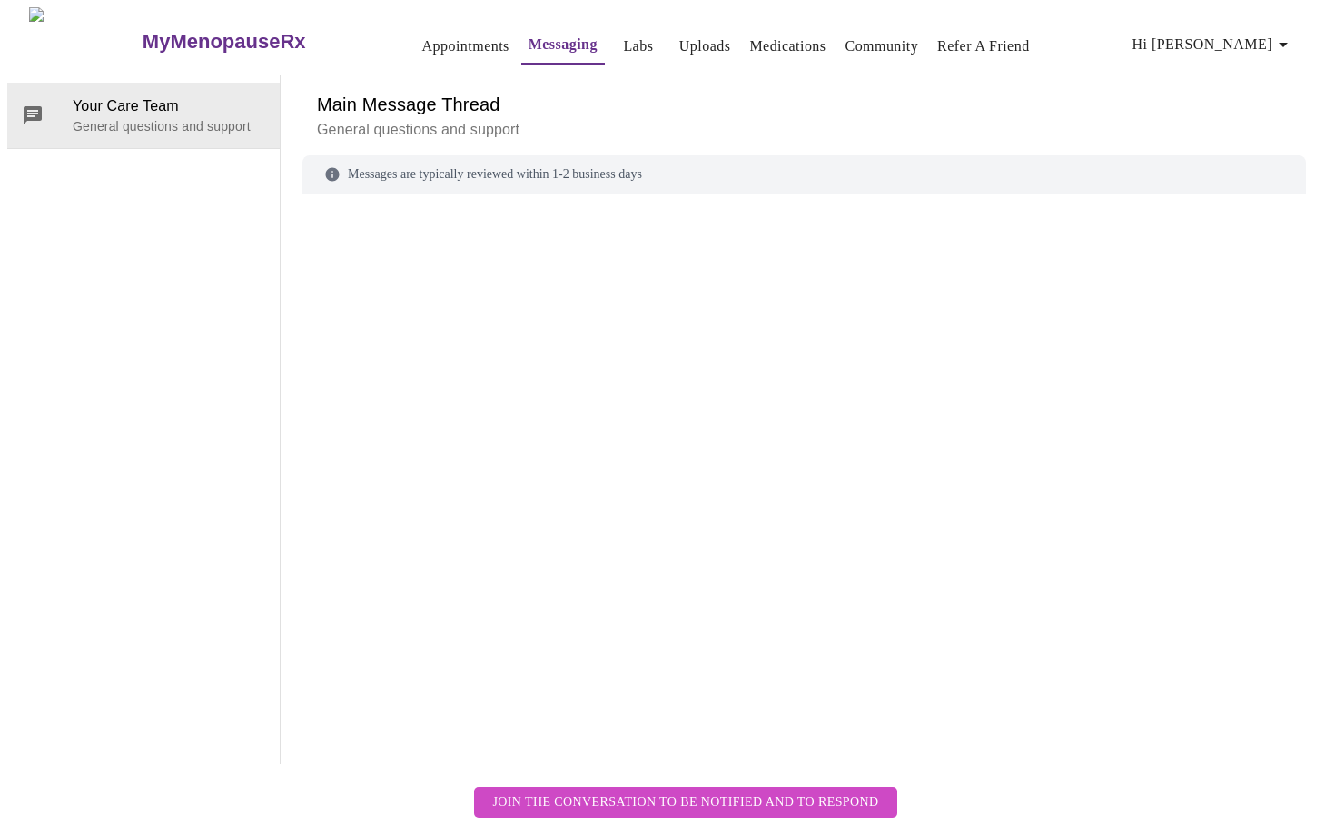
scroll to position [68, 0]
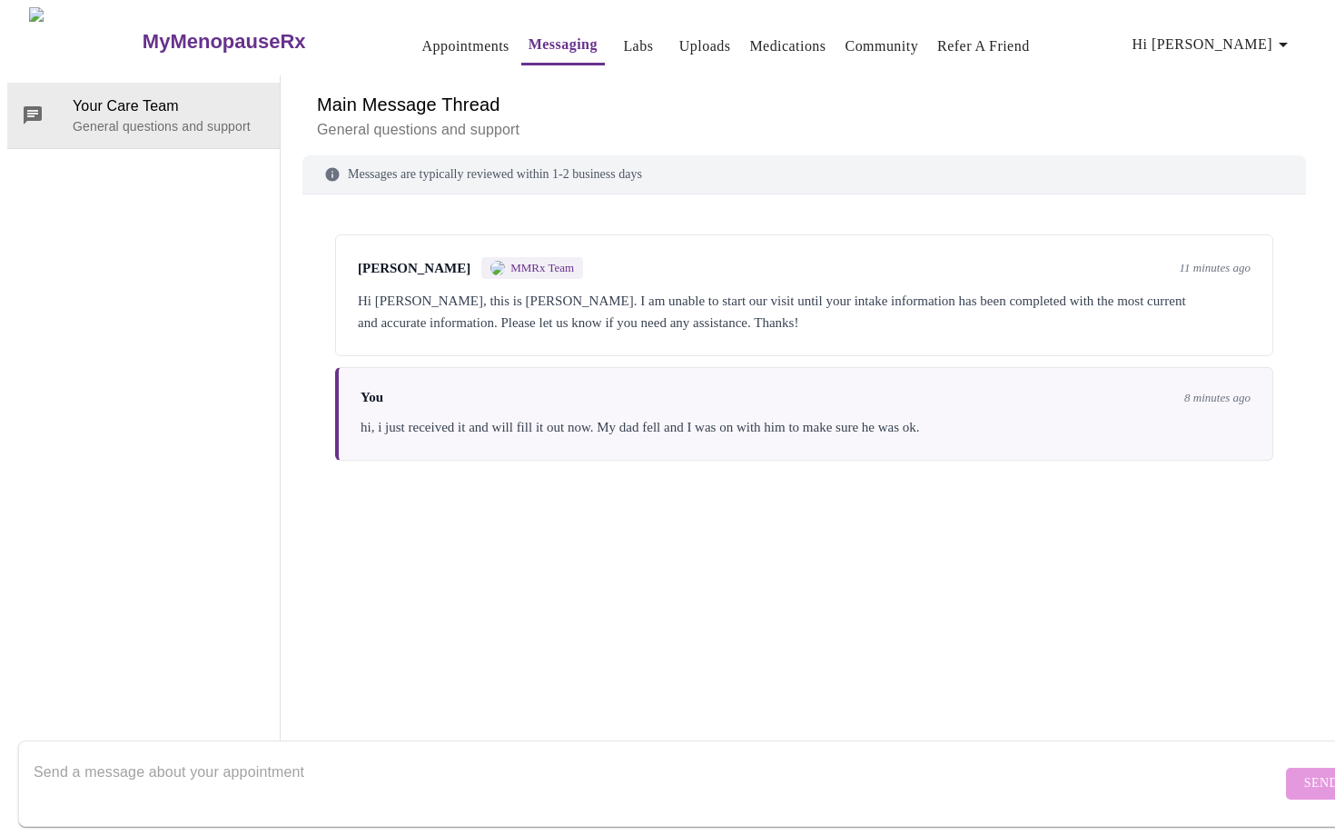
click at [278, 754] on textarea "Send a message about your appointment" at bounding box center [658, 783] width 1248 height 58
type textarea "I"
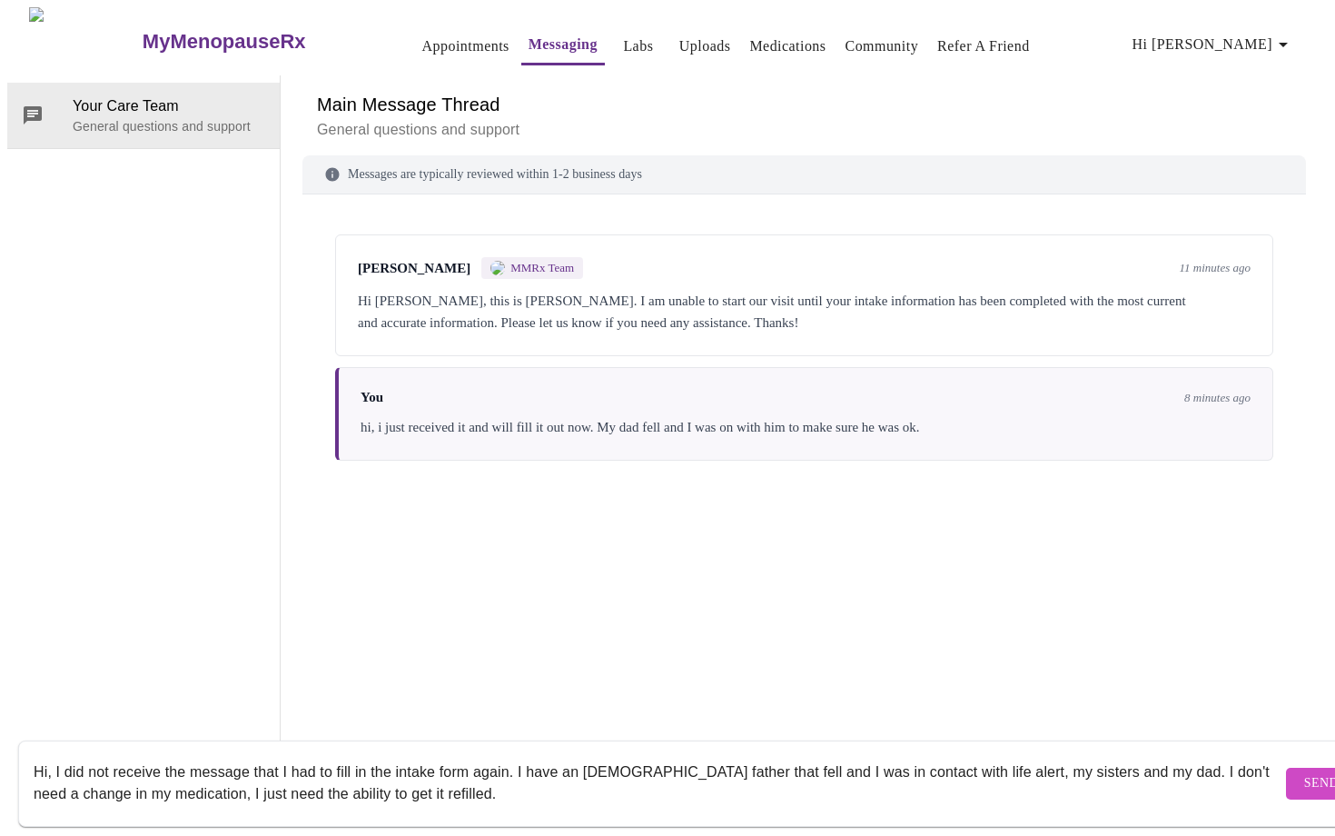
type textarea "Hi, I did not receive the message that I had to fill in the intake form again. …"
click at [1304, 772] on span "Send" at bounding box center [1321, 783] width 35 height 23
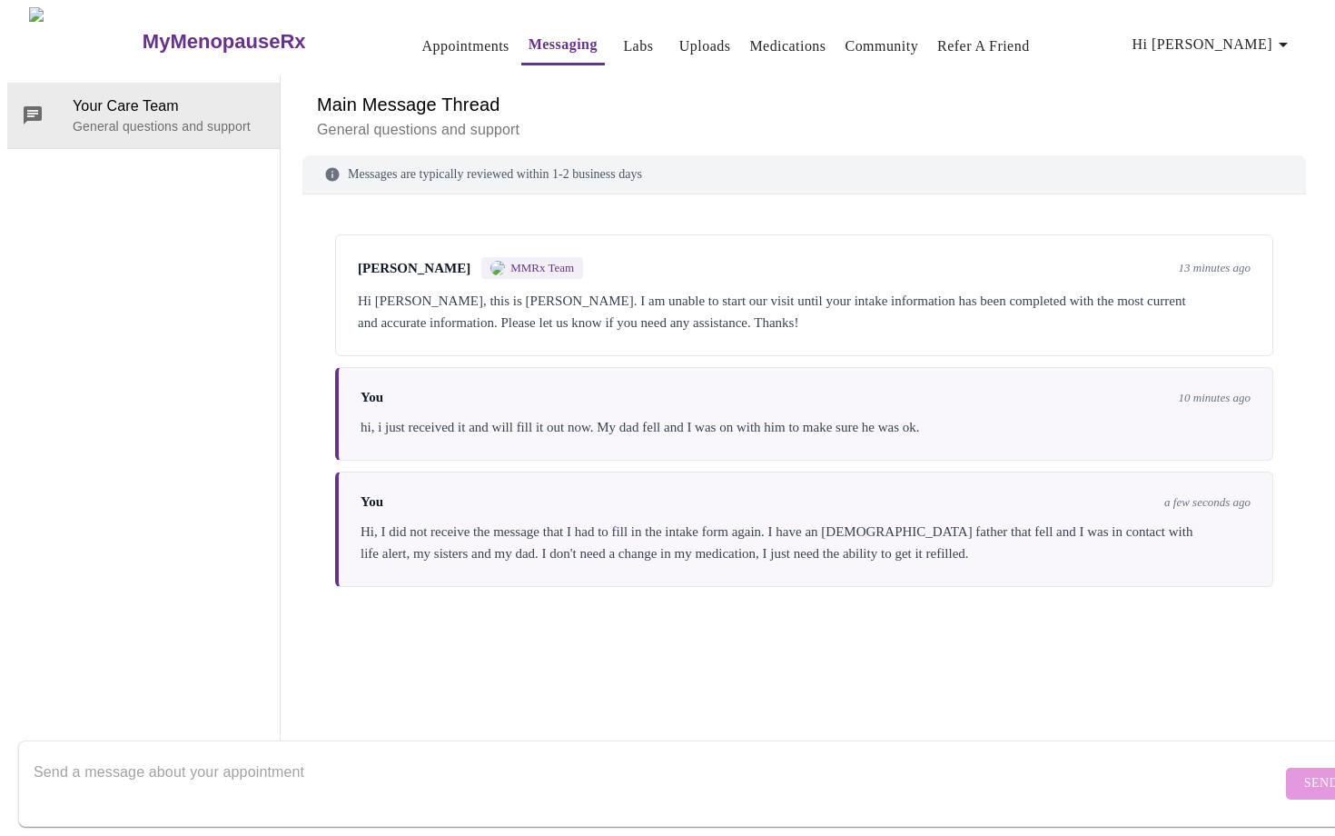
click at [196, 189] on div "Your Care Team General questions and support" at bounding box center [143, 419] width 273 height 688
click at [182, 117] on p "General questions and support" at bounding box center [169, 126] width 193 height 18
